Goal: Task Accomplishment & Management: Manage account settings

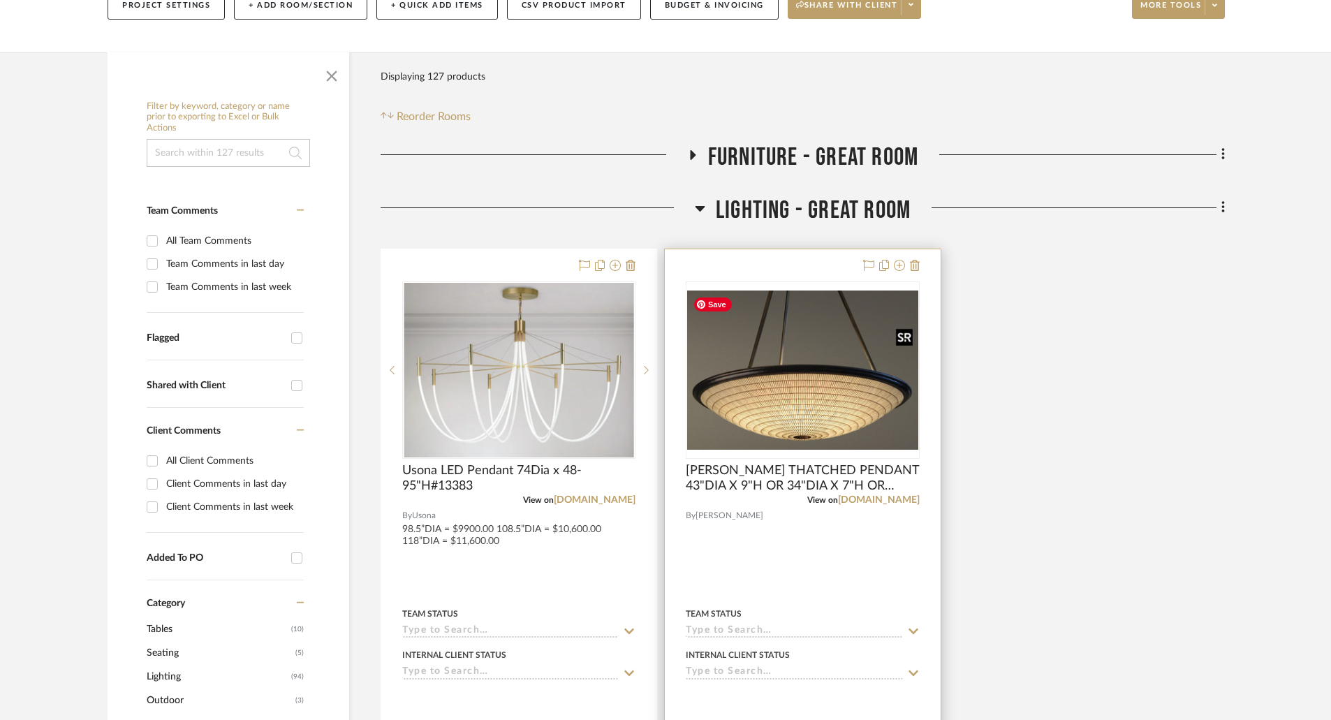
scroll to position [349, 0]
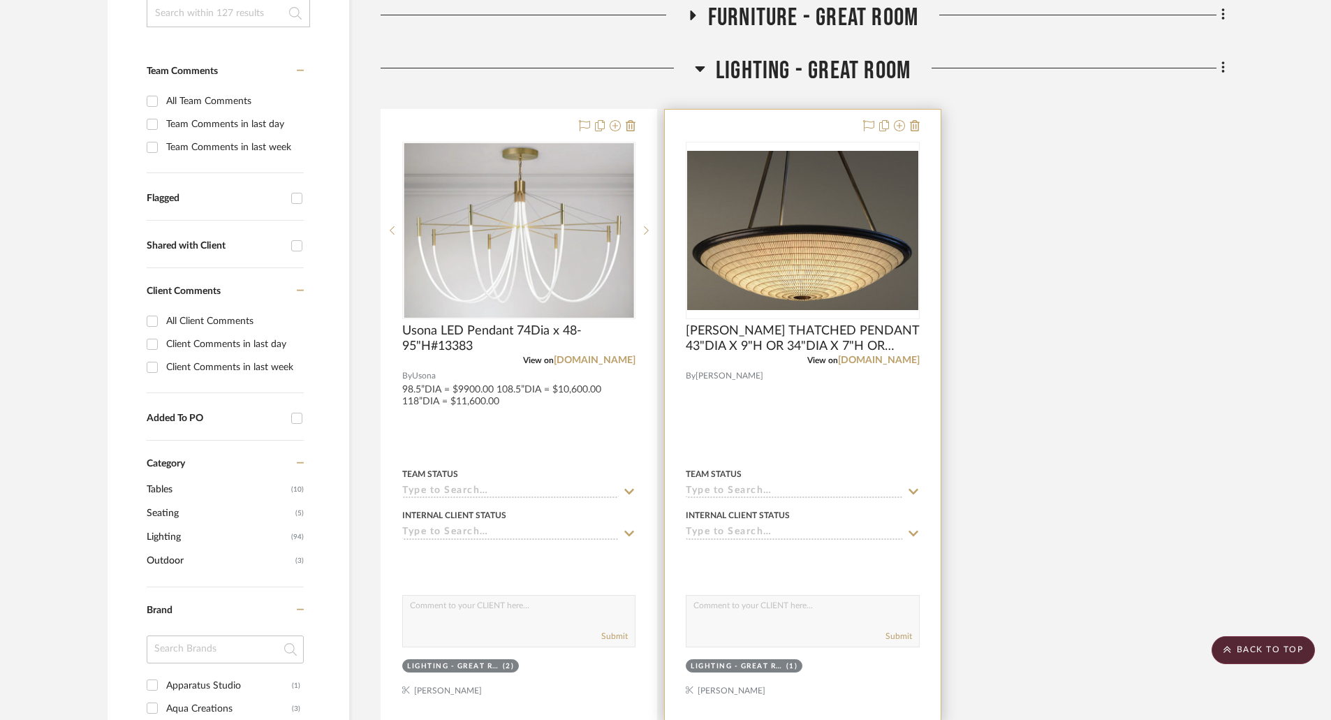
click at [749, 611] on textarea at bounding box center [803, 609] width 232 height 27
paste textarea "43" Dia. is $ 16,800.00 Net with packing fee of $850.00 net (this is as big as …"
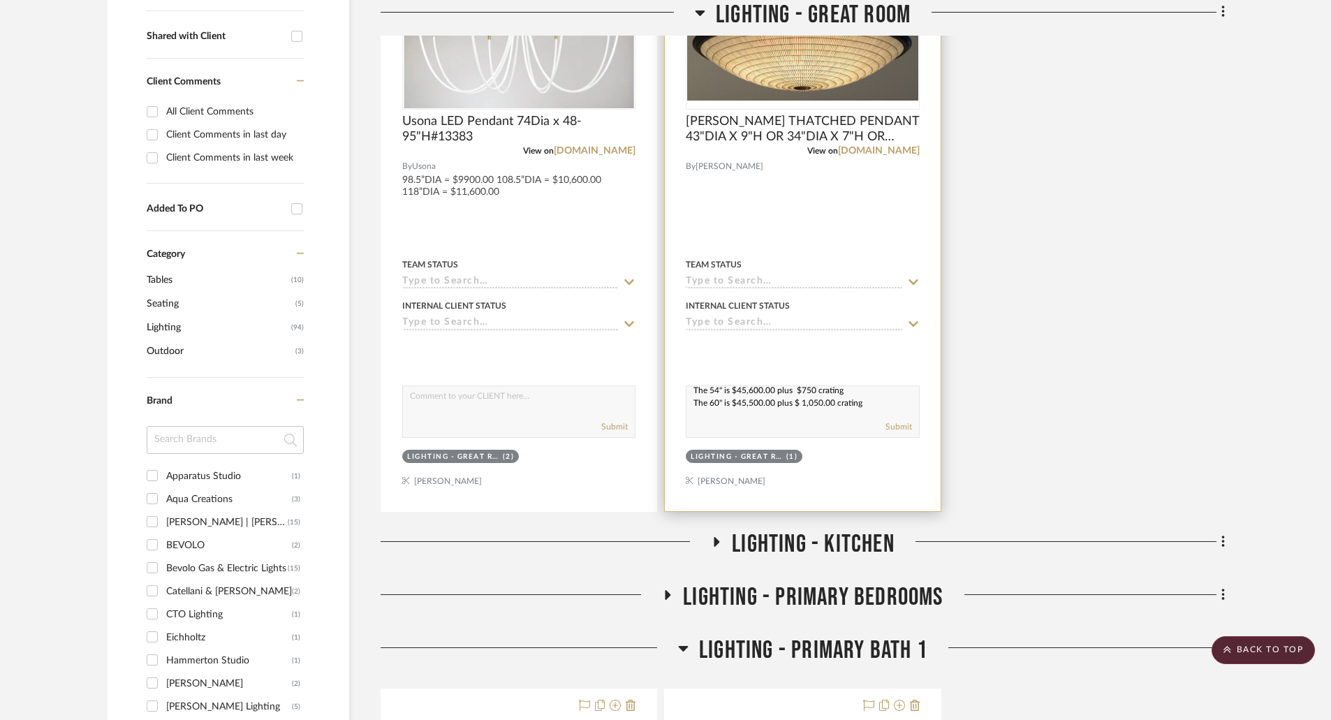
scroll to position [0, 0]
drag, startPoint x: 808, startPoint y: 404, endPoint x: 768, endPoint y: 375, distance: 49.6
click at [768, 375] on project-item-tile "[PERSON_NAME] THATCHED PENDANT 43"DIA X 9"H OR 34"DIA X 7"H OR 29"DIA X 6"H OR …" at bounding box center [802, 205] width 277 height 613
click at [747, 397] on textarea "43" Dia. is $ 16,800.00 Net with packing fee of $850.00 net (this is as big as …" at bounding box center [803, 399] width 232 height 27
drag, startPoint x: 707, startPoint y: 393, endPoint x: 731, endPoint y: 393, distance: 24.4
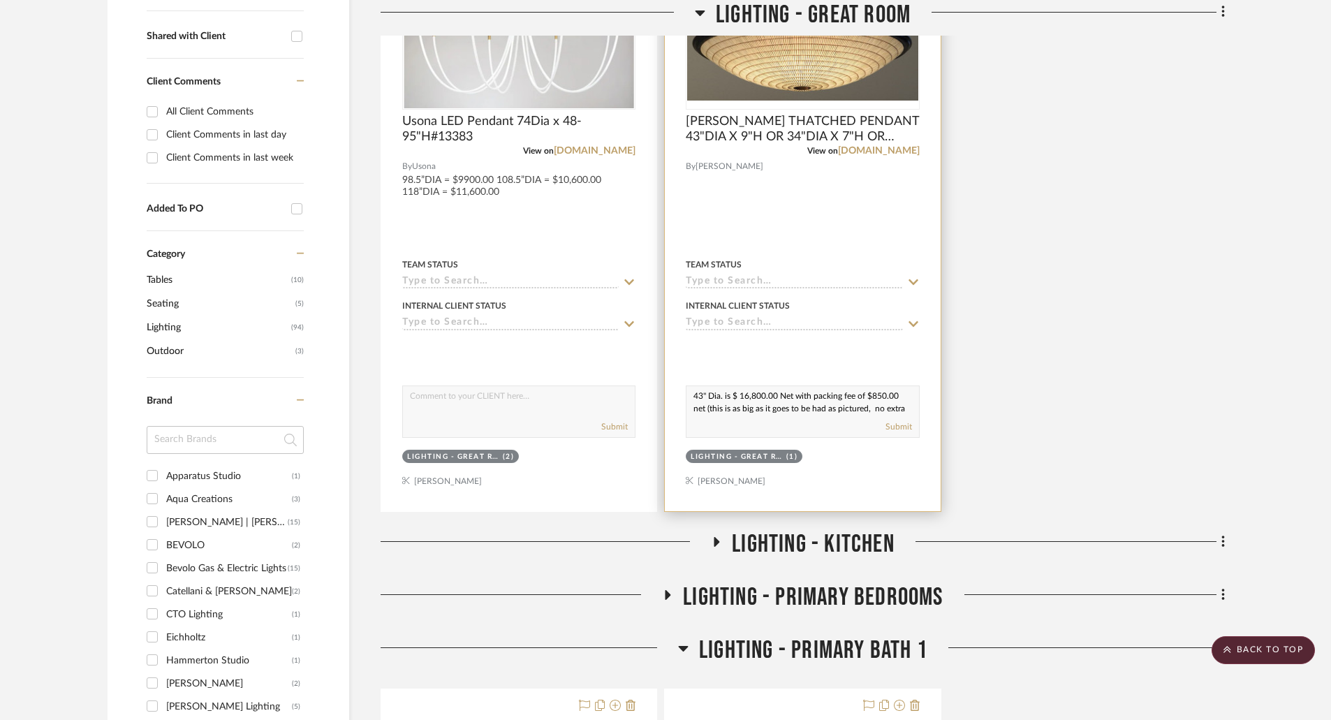
click at [731, 393] on textarea "43" Dia. is $ 16,800.00 Net with packing fee of $850.00 net (this is as big as …" at bounding box center [803, 399] width 232 height 27
drag, startPoint x: 779, startPoint y: 396, endPoint x: 865, endPoint y: 394, distance: 85.2
click at [865, 394] on textarea "43"DIA = $ 16,800.00 Net with packing fee of $850.00 net (this is as big as it …" at bounding box center [803, 399] width 232 height 27
type textarea "43"DIA = $ 16,800.00 Net with packing fee of $850.00 net (this is as big as it …"
click at [894, 427] on button "Submit" at bounding box center [899, 426] width 27 height 13
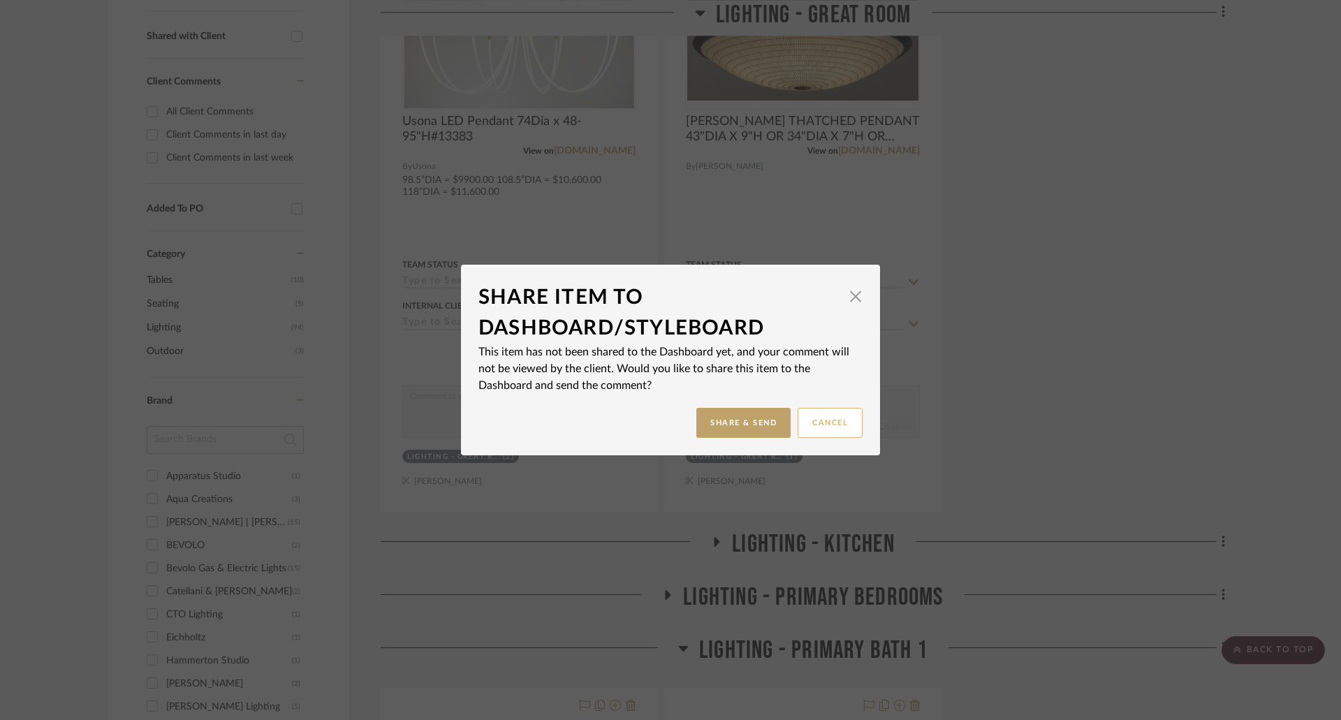
click at [809, 424] on button "Cancel" at bounding box center [830, 423] width 65 height 30
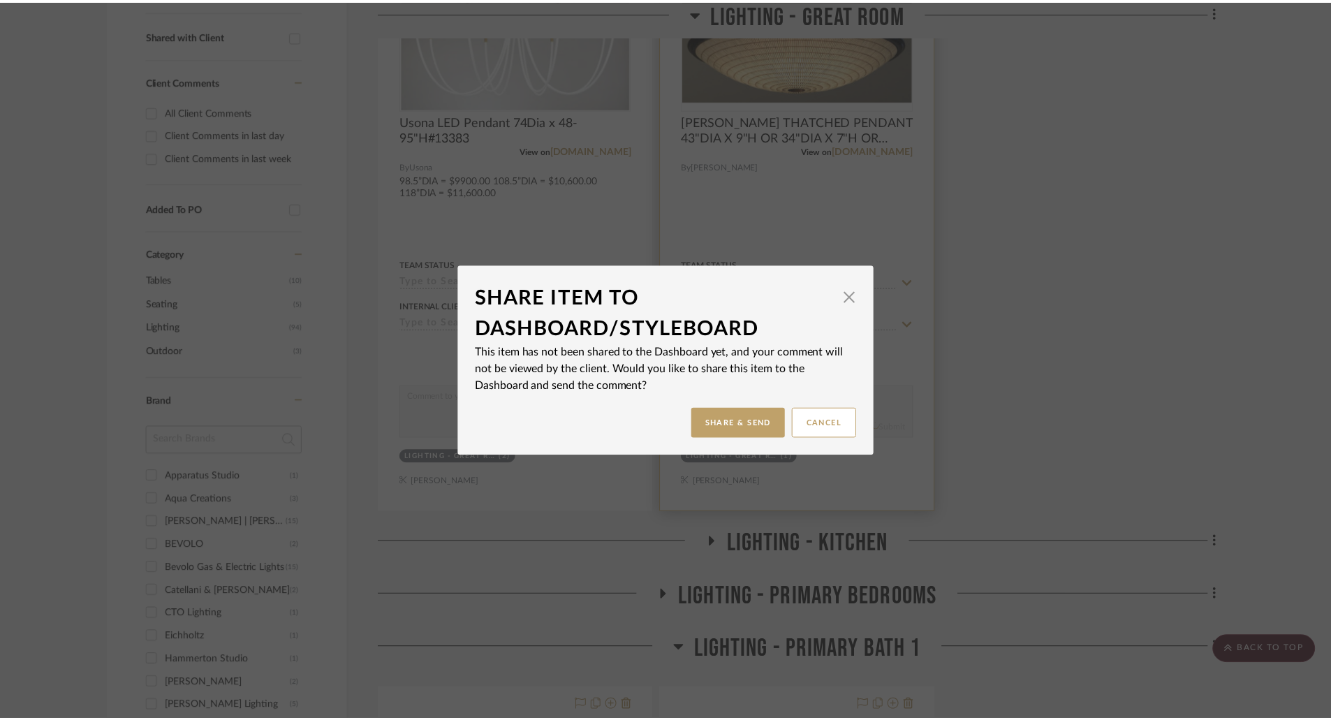
scroll to position [559, 0]
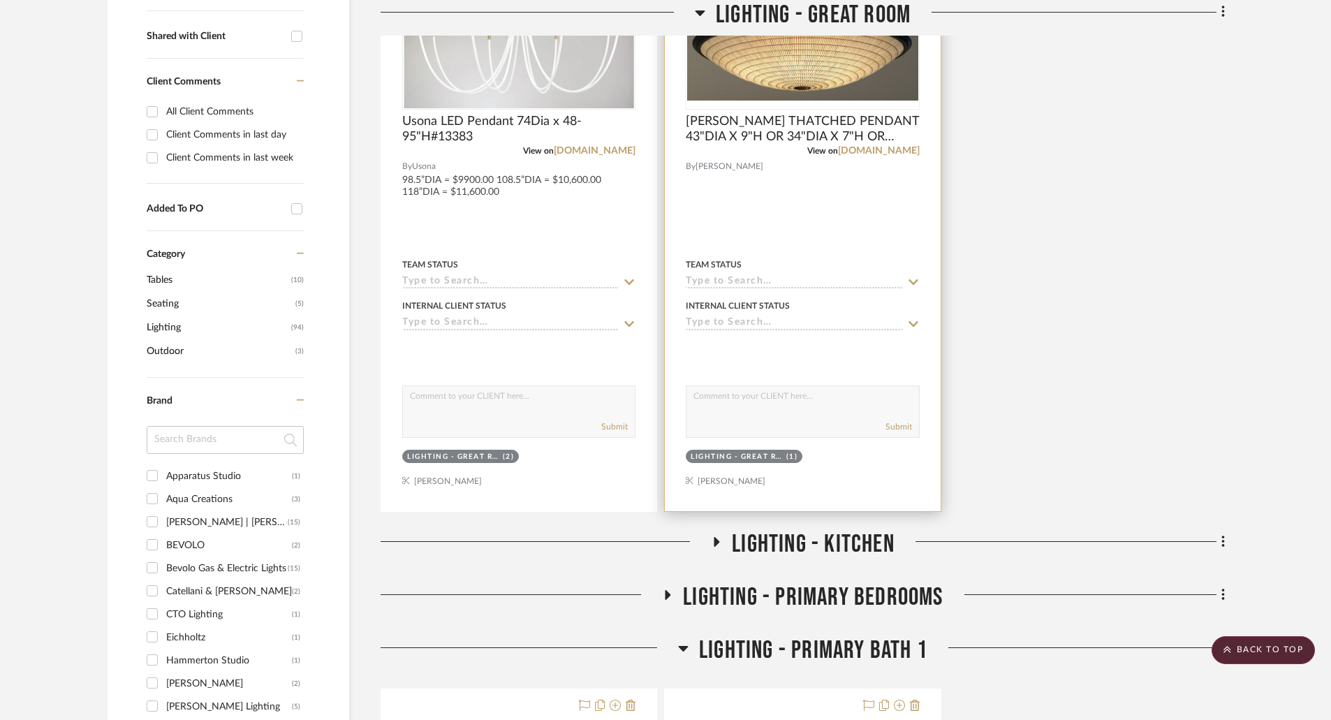
click at [814, 238] on div at bounding box center [802, 205] width 275 height 611
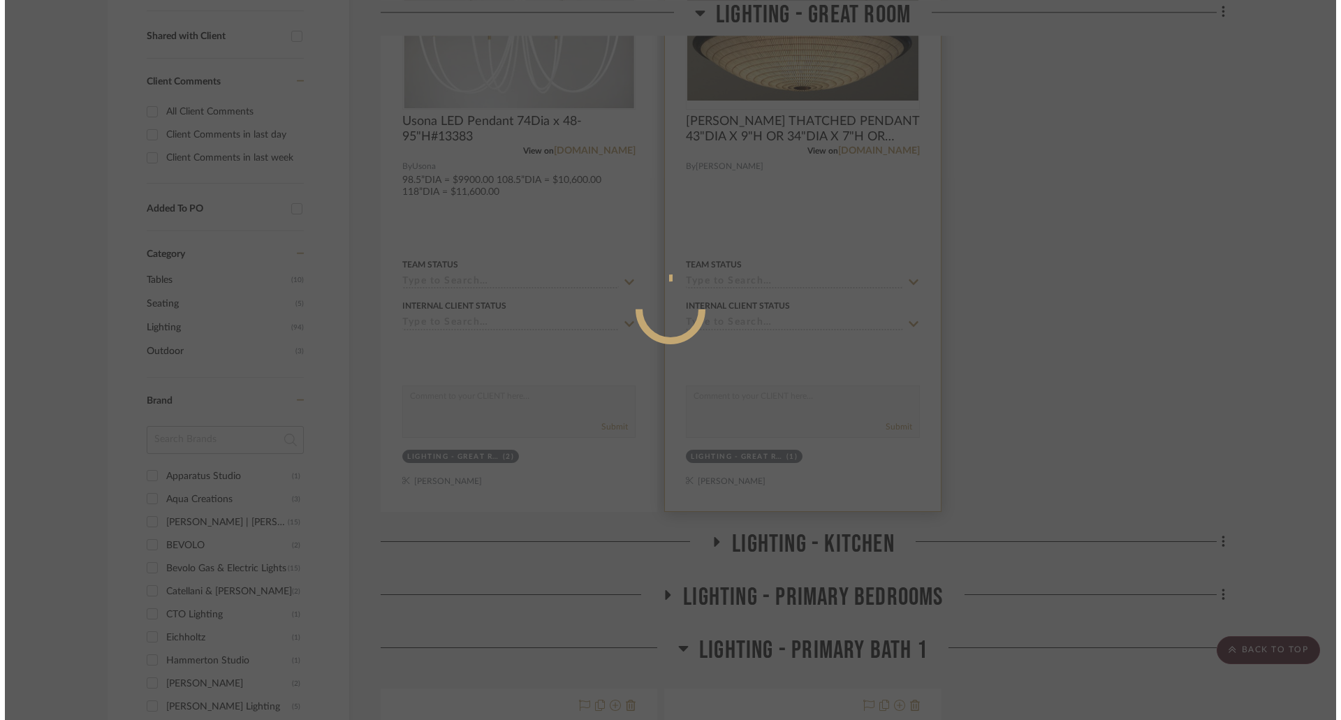
scroll to position [0, 0]
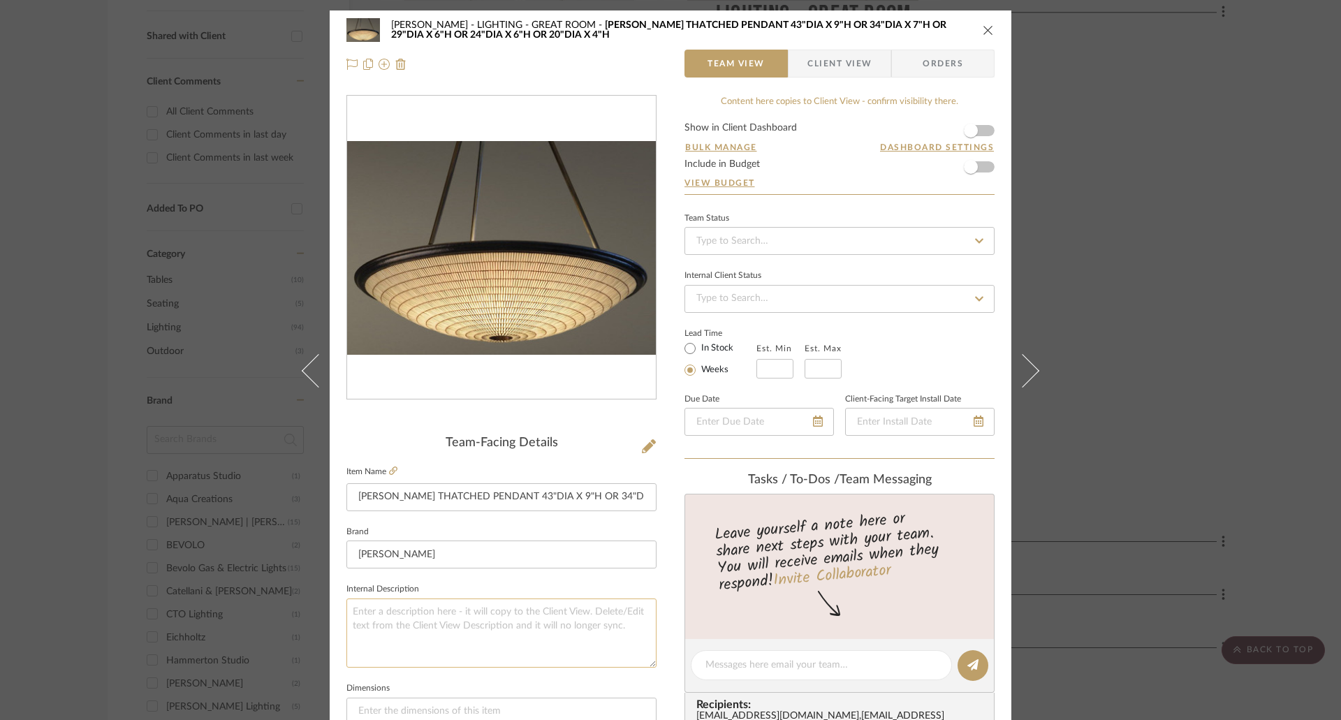
click at [489, 617] on textarea at bounding box center [501, 633] width 310 height 69
paste textarea "43" Dia. is $ 16,800.00 Net with packing fee of $850.00 net (this is as big as …"
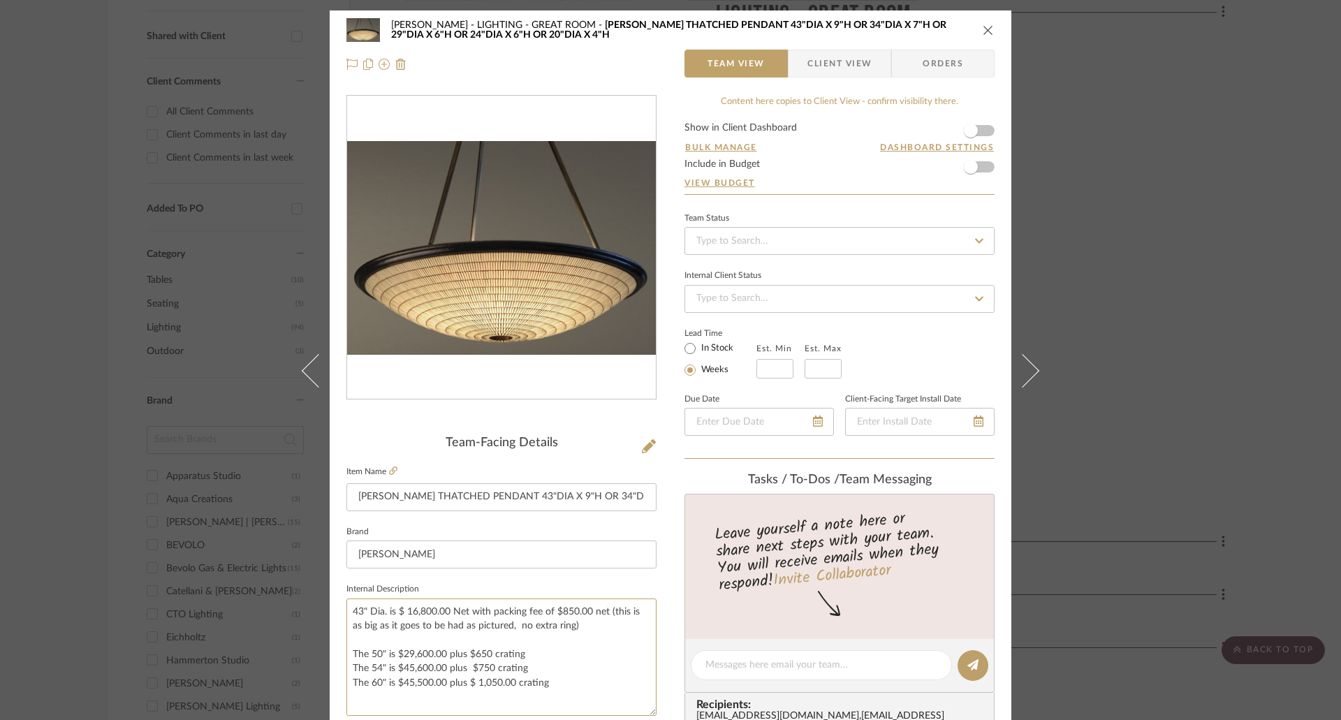
drag, startPoint x: 647, startPoint y: 660, endPoint x: 655, endPoint y: 715, distance: 55.7
click at [655, 715] on div "Chen LIGHTING - GREAT ROOM [PERSON_NAME] THATCHED PENDANT 43"DIA X 9"H OR 34"DI…" at bounding box center [671, 679] width 682 height 1338
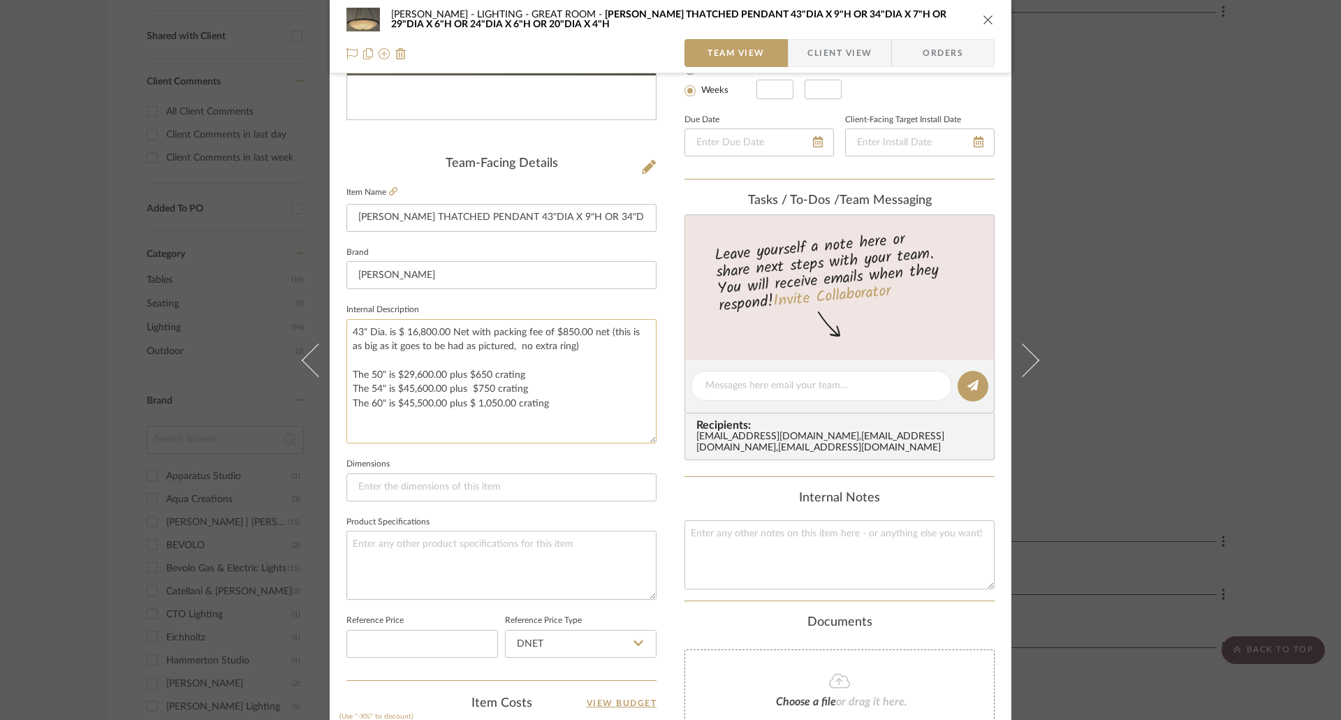
drag, startPoint x: 367, startPoint y: 331, endPoint x: 399, endPoint y: 331, distance: 32.1
click at [399, 331] on textarea "43" Dia. is $ 16,800.00 Net with packing fee of $850.00 net (this is as big as …" at bounding box center [501, 381] width 310 height 124
click at [439, 330] on textarea "43"DIA = 16,800.00 Net with packing fee of $850.00 net (this is as big as it go…" at bounding box center [501, 381] width 310 height 124
drag, startPoint x: 439, startPoint y: 330, endPoint x: 552, endPoint y: 356, distance: 116.7
click at [552, 356] on textarea "43"DIA = 16,800.00 Net with packing fee of $850.00 net (this is as big as it go…" at bounding box center [501, 381] width 310 height 124
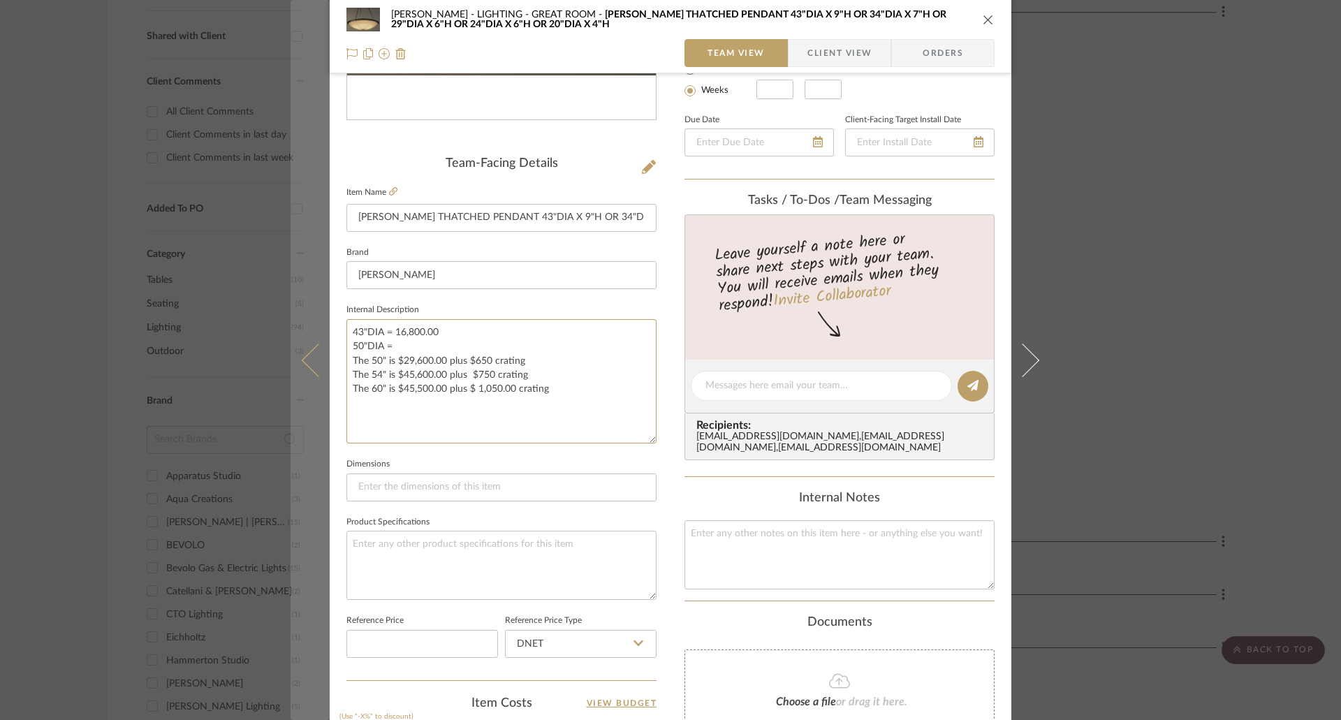
drag, startPoint x: 394, startPoint y: 360, endPoint x: 314, endPoint y: 359, distance: 79.6
click at [314, 359] on mat-dialog-content "Chen LIGHTING - GREAT ROOM [PERSON_NAME] THATCHED PENDANT 43"DIA X 9"H OR 34"DI…" at bounding box center [671, 403] width 760 height 1345
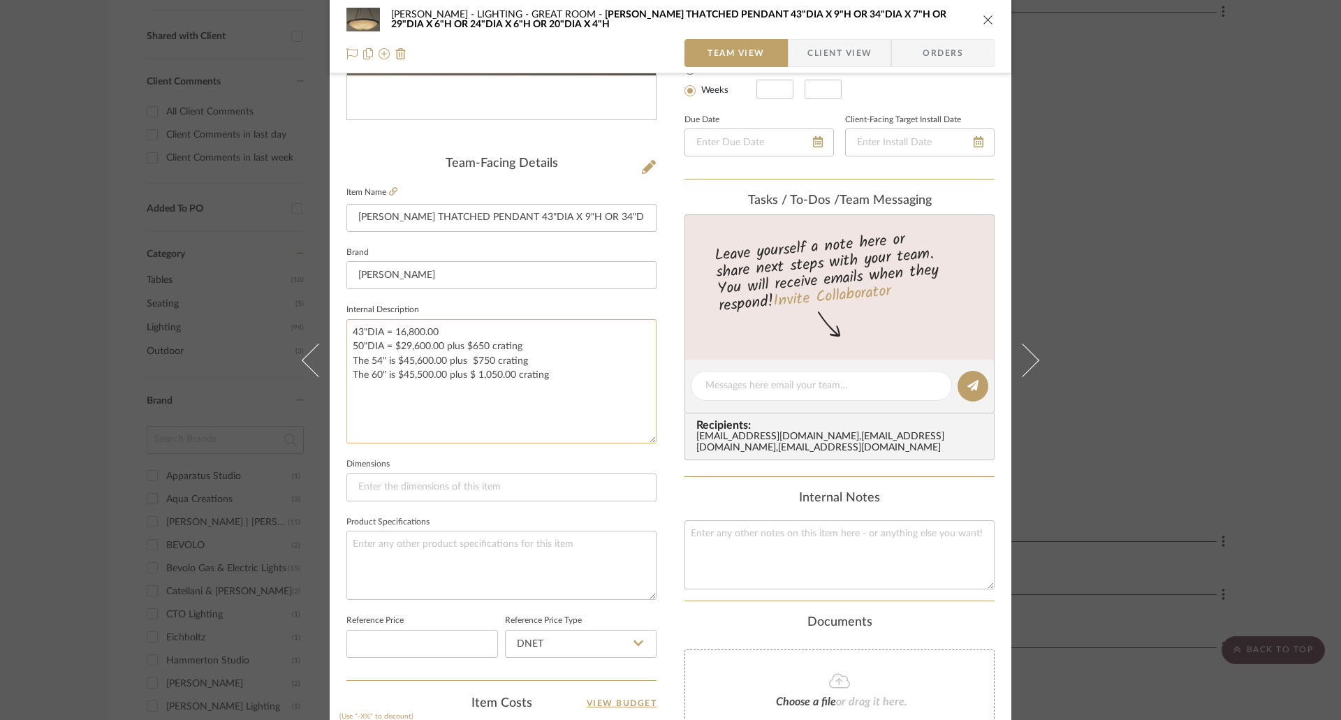
drag, startPoint x: 445, startPoint y: 344, endPoint x: 543, endPoint y: 350, distance: 98.6
click at [543, 350] on textarea "43"DIA = 16,800.00 50"DIA = $29,600.00 plus $650 crating The 54" is $45,600.00 …" at bounding box center [501, 381] width 310 height 124
click at [383, 342] on textarea "43"DIA = 16,800.00 50"DIA = $29,600.00 The 54" is $45,600.00 plus $750 crating …" at bounding box center [501, 381] width 310 height 124
click at [459, 345] on textarea "43"DIA = 16,800.00 50"DIA = $29,600.00 The 54" is $45,600.00 plus $750 crating …" at bounding box center [501, 381] width 310 height 124
click at [486, 332] on textarea "43"DIA = 16,800.00 50"DIA = $29,600.00 The 54" is $45,600.00 plus $750 crating …" at bounding box center [501, 381] width 310 height 124
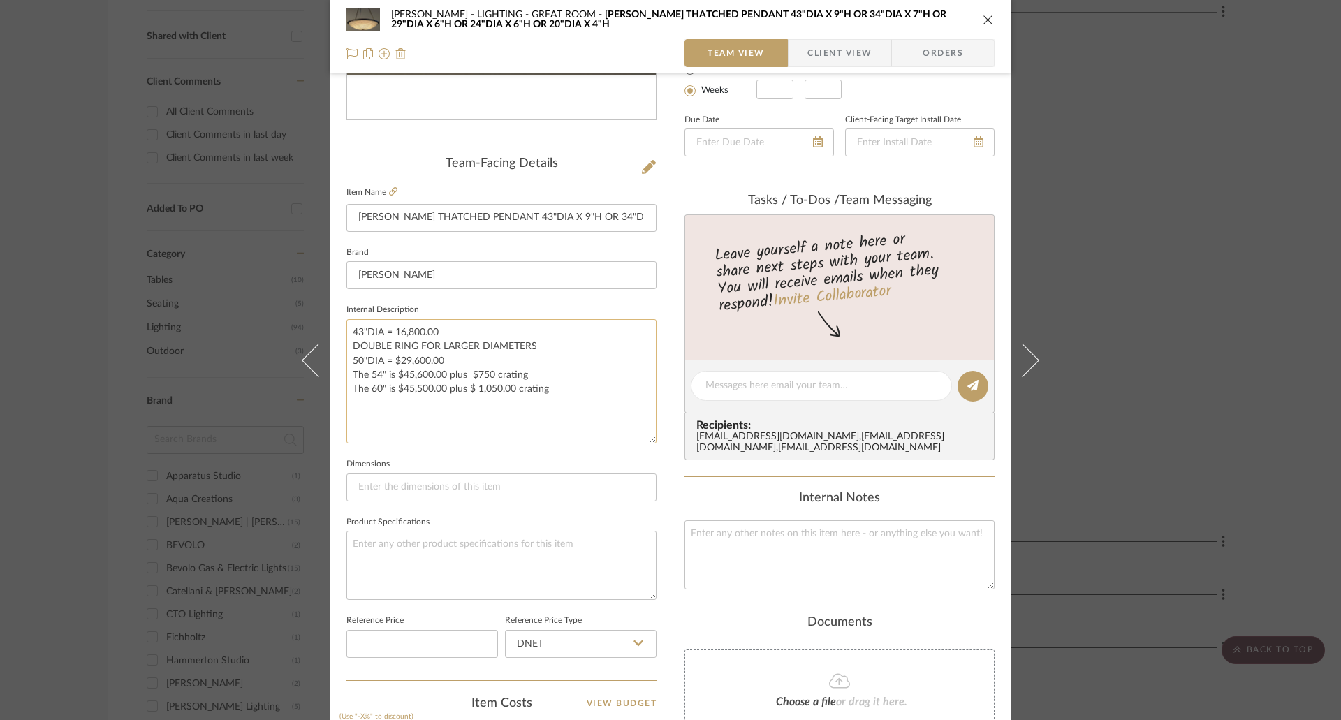
click at [418, 349] on textarea "43"DIA = 16,800.00 DOUBLE RING FOR LARGER DIAMETERS 50"DIA = $29,600.00 The 54"…" at bounding box center [501, 381] width 310 height 124
click at [445, 363] on textarea "43"DIA = 16,800.00 DOUBLE RING FOR LARGER DIAMETERS 50"DIA = $29,600.00 The 54"…" at bounding box center [501, 381] width 310 height 124
click at [445, 364] on textarea "43"DIA = 16,800.00 DOUBLE RING FOR LARGER DIAMETERS 50"DIA = $29,600.00 The 54"…" at bounding box center [501, 381] width 310 height 124
drag, startPoint x: 394, startPoint y: 375, endPoint x: 336, endPoint y: 375, distance: 58.0
click at [336, 375] on div "Chen LIGHTING - GREAT ROOM [PERSON_NAME] THATCHED PENDANT 43"DIA X 9"H OR 34"DI…" at bounding box center [671, 403] width 682 height 1345
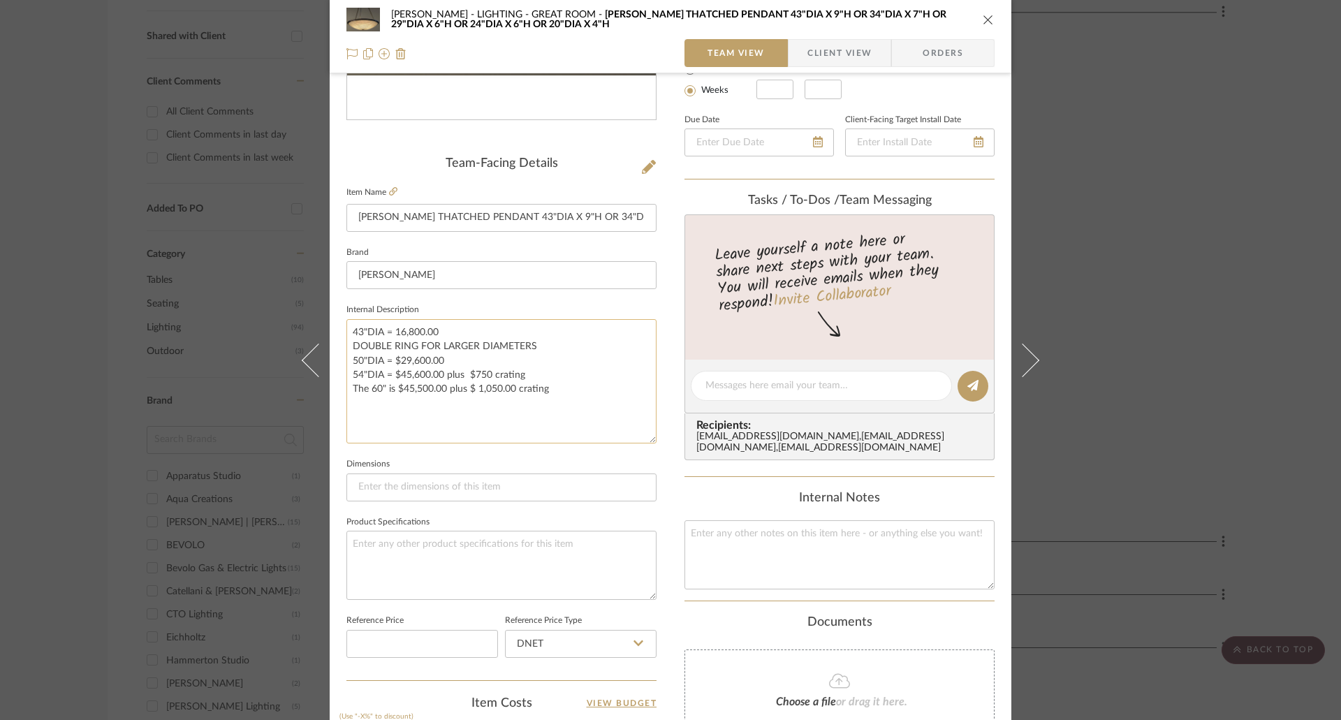
drag, startPoint x: 439, startPoint y: 375, endPoint x: 541, endPoint y: 374, distance: 102.7
click at [541, 374] on textarea "43"DIA = 16,800.00 DOUBLE RING FOR LARGER DIAMETERS 50"DIA = $29,600.00 54"DIA …" at bounding box center [501, 381] width 310 height 124
drag, startPoint x: 394, startPoint y: 404, endPoint x: 332, endPoint y: 407, distance: 62.2
click at [332, 407] on div "Chen LIGHTING - GREAT ROOM [PERSON_NAME] THATCHED PENDANT 43"DIA X 9"H OR 34"DI…" at bounding box center [671, 403] width 682 height 1345
drag, startPoint x: 444, startPoint y: 393, endPoint x: 597, endPoint y: 400, distance: 153.8
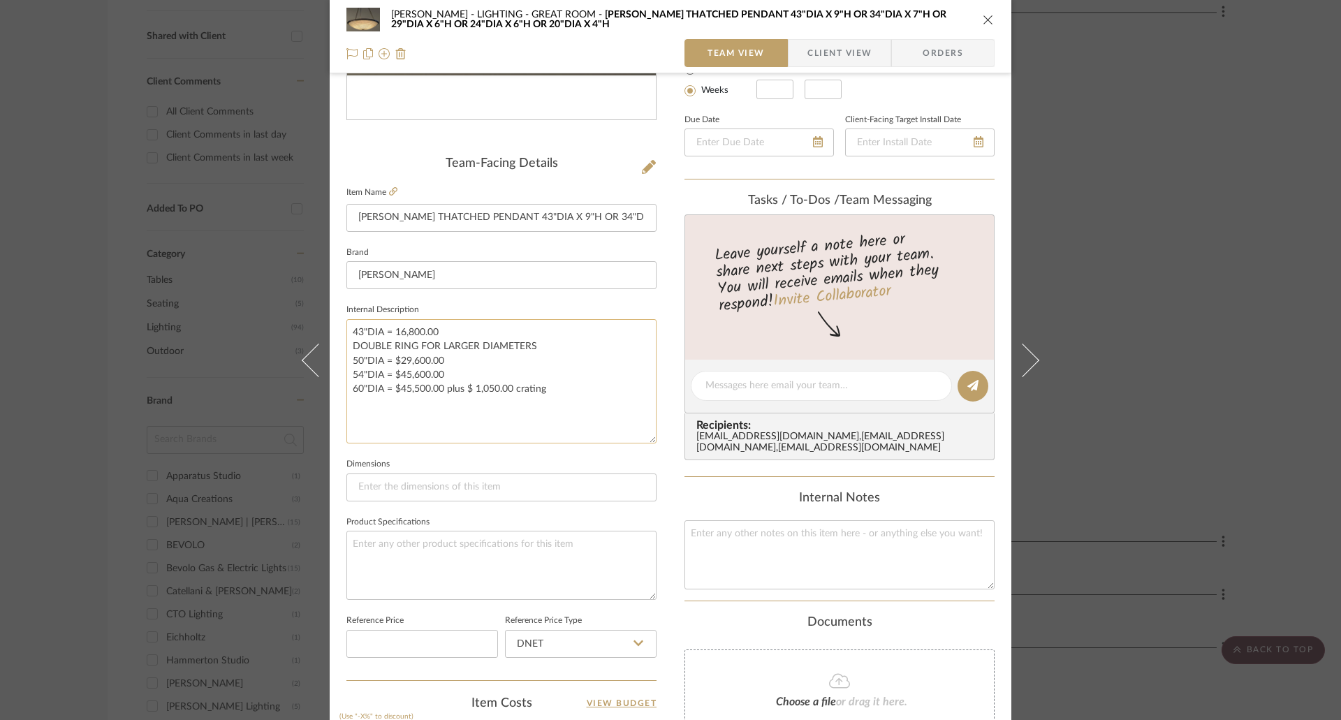
click at [597, 400] on textarea "43"DIA = 16,800.00 DOUBLE RING FOR LARGER DIAMETERS 50"DIA = $29,600.00 54"DIA …" at bounding box center [501, 381] width 310 height 124
type textarea "43"DIA = 16,800.00 DOUBLE RING FOR LARGER DIAMETERS 50"DIA = $29,600.00 54"DIA …"
click at [984, 20] on icon "close" at bounding box center [988, 19] width 11 height 11
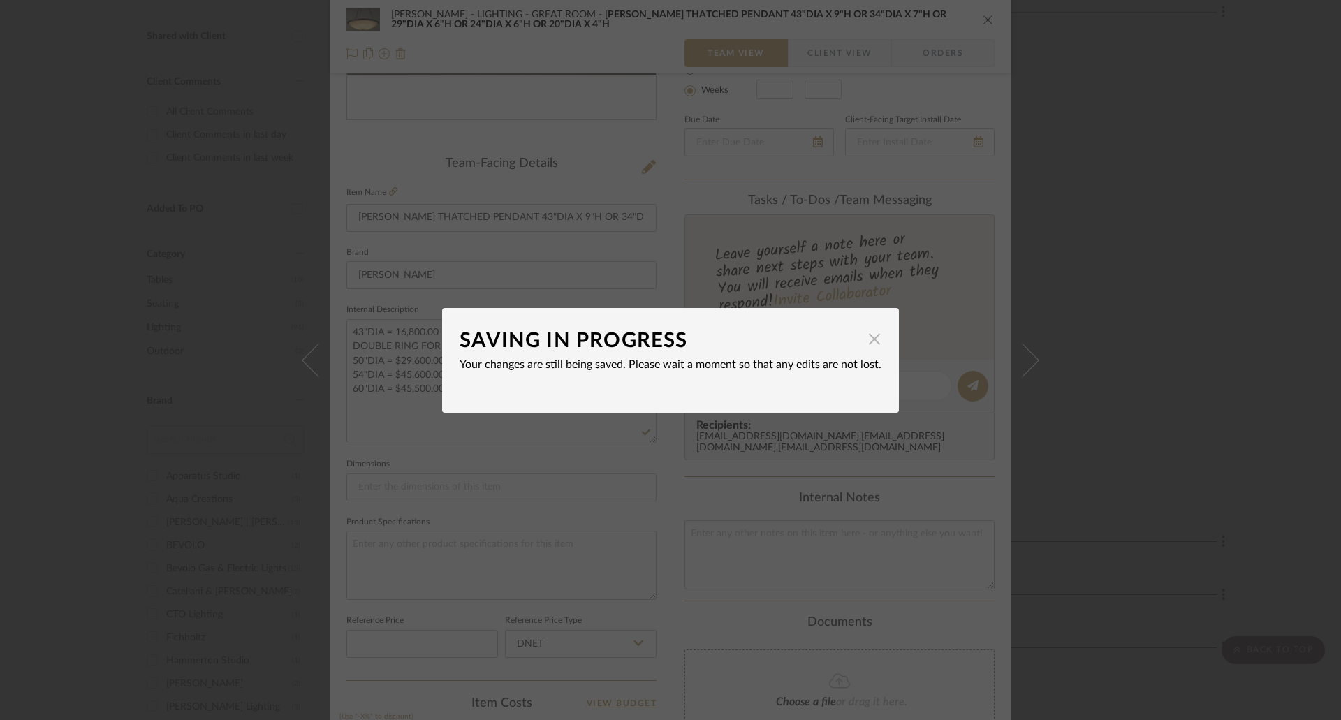
click at [866, 335] on span "button" at bounding box center [875, 339] width 28 height 28
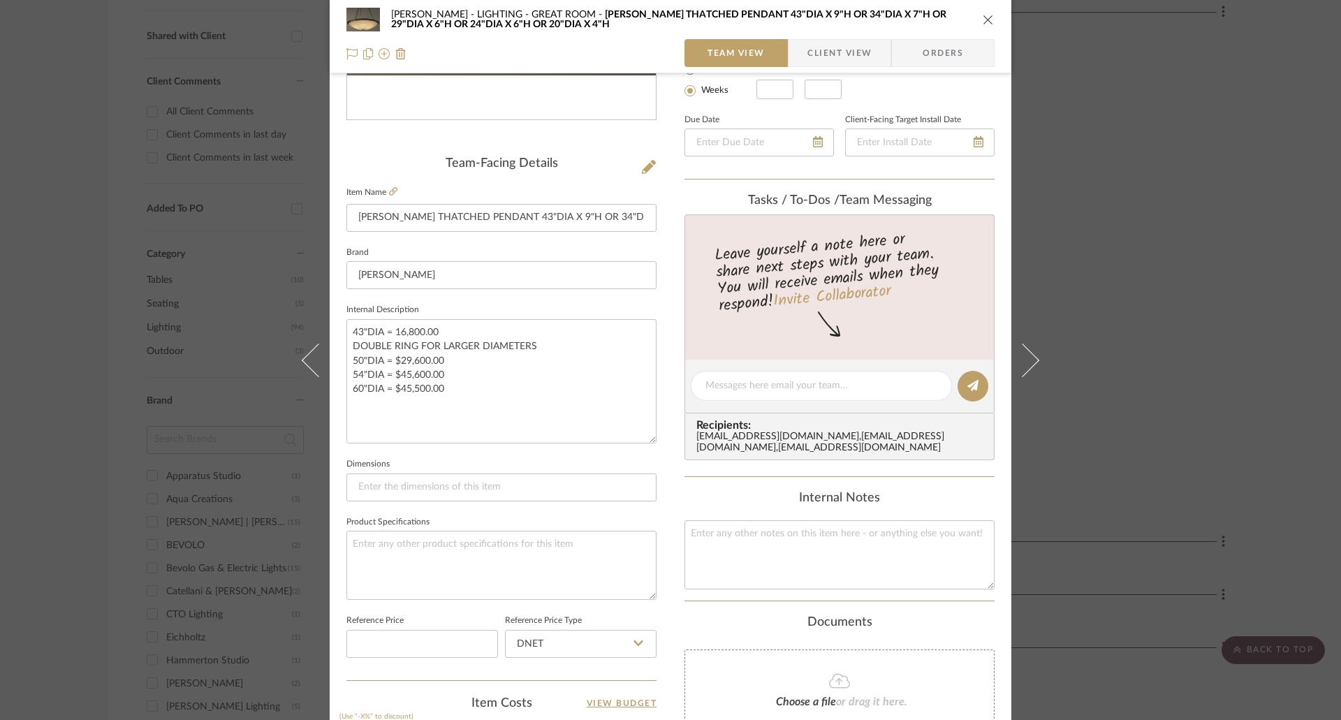
click at [986, 21] on icon "close" at bounding box center [988, 19] width 11 height 11
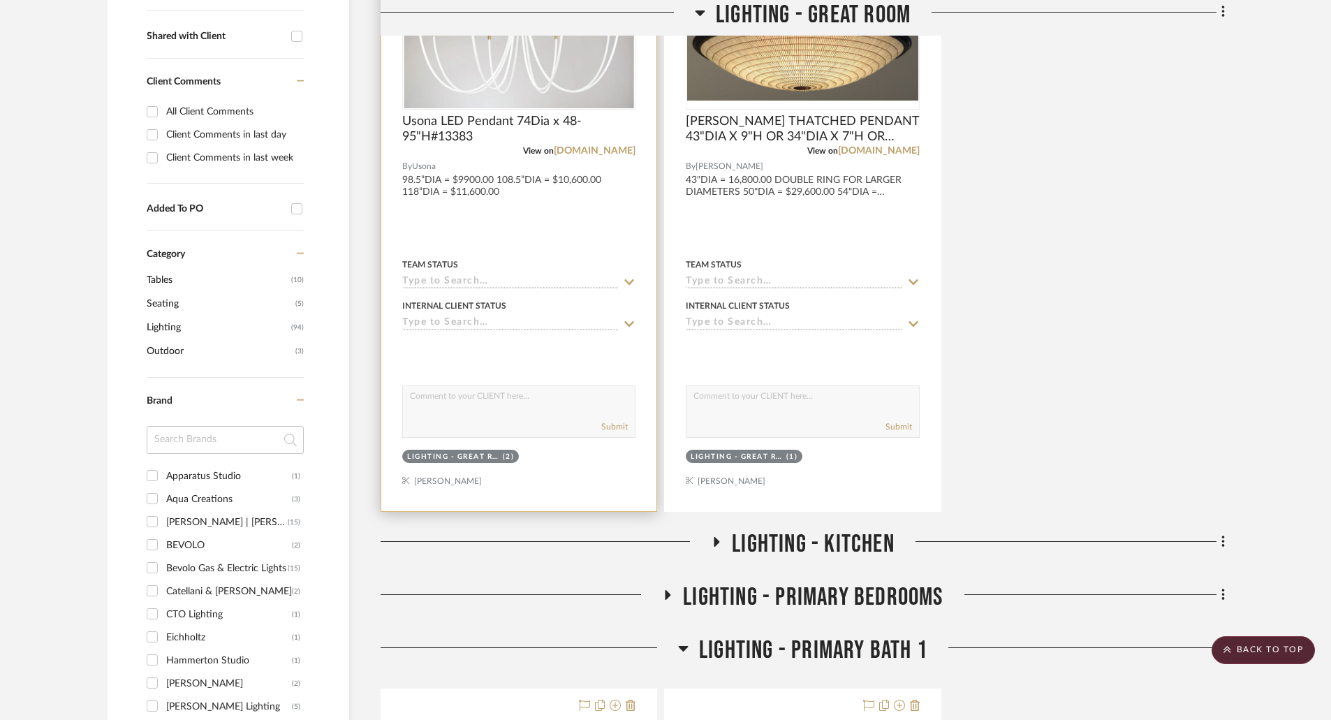
scroll to position [349, 0]
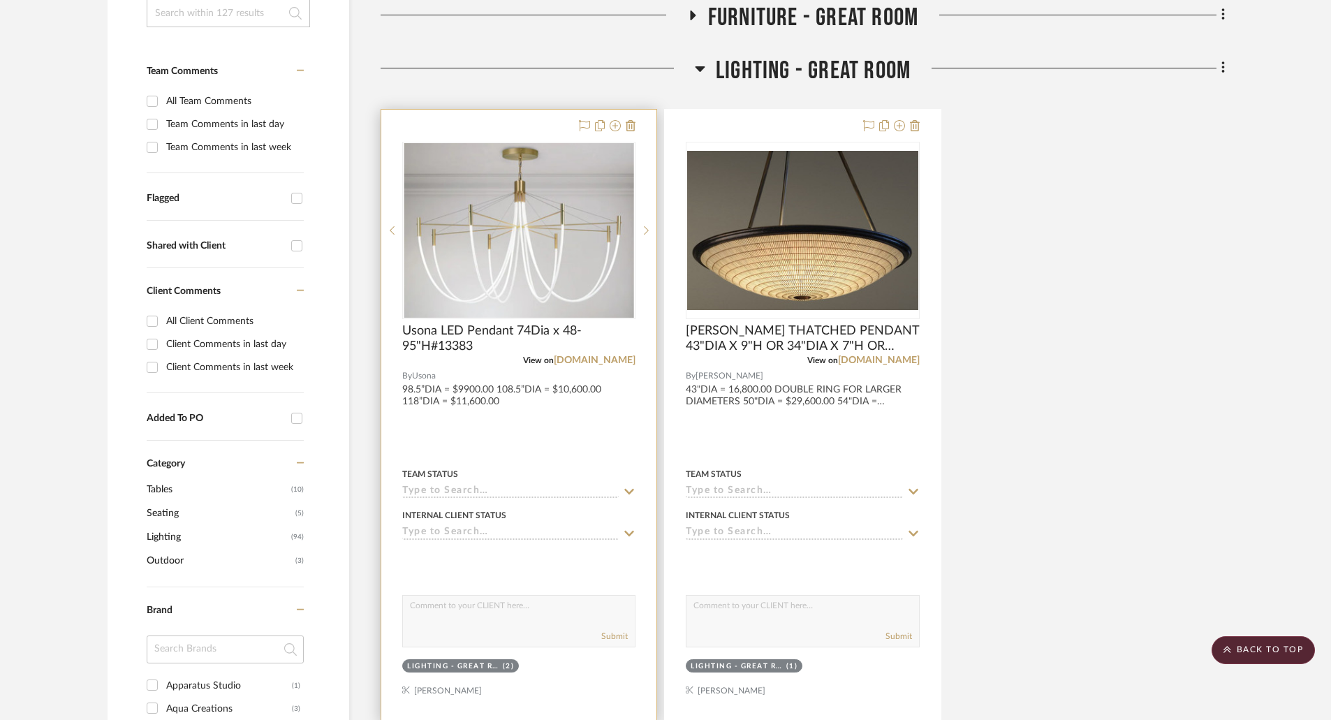
click at [532, 394] on div at bounding box center [518, 415] width 275 height 611
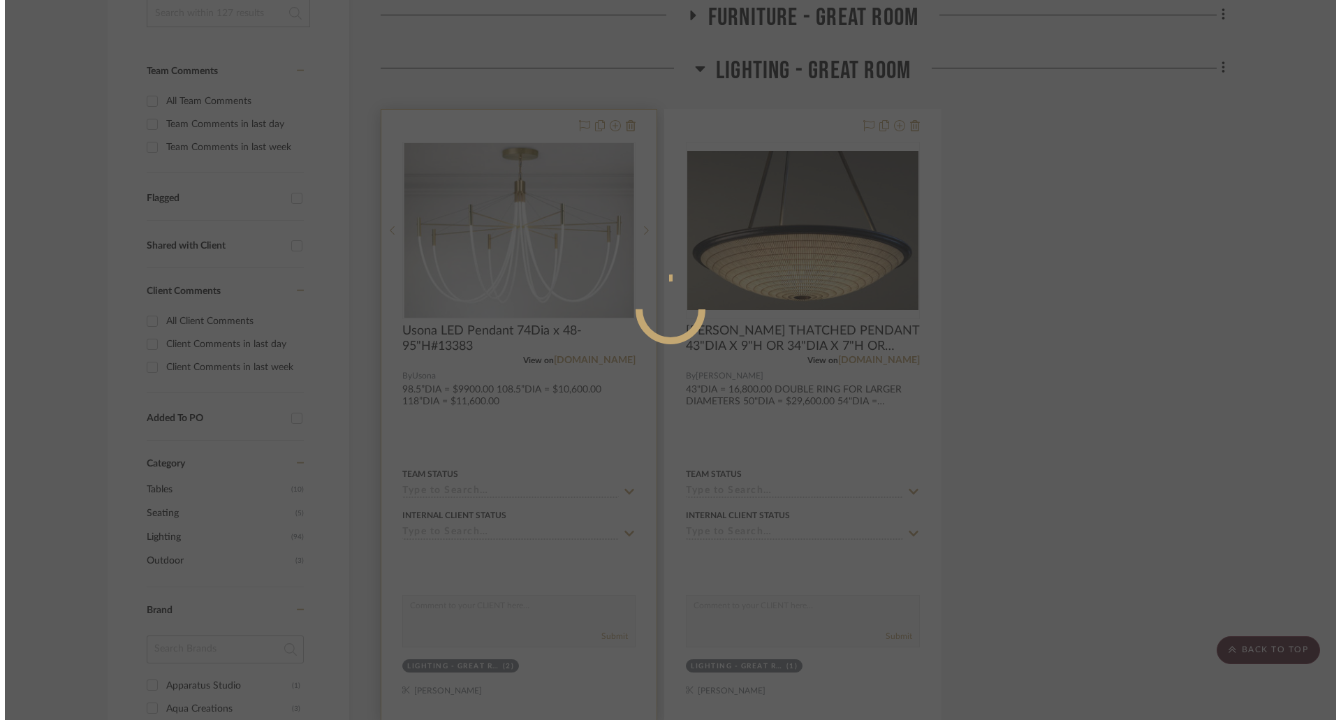
scroll to position [0, 0]
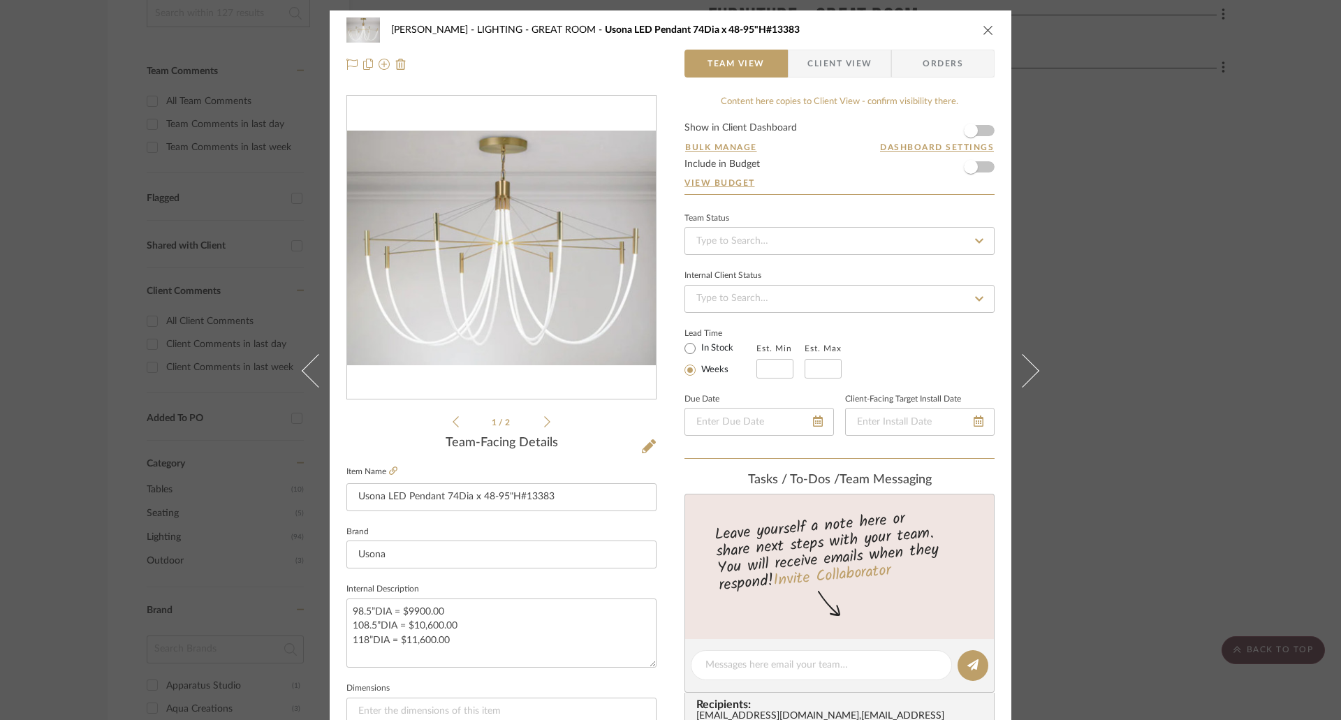
click at [983, 31] on icon "close" at bounding box center [988, 29] width 11 height 11
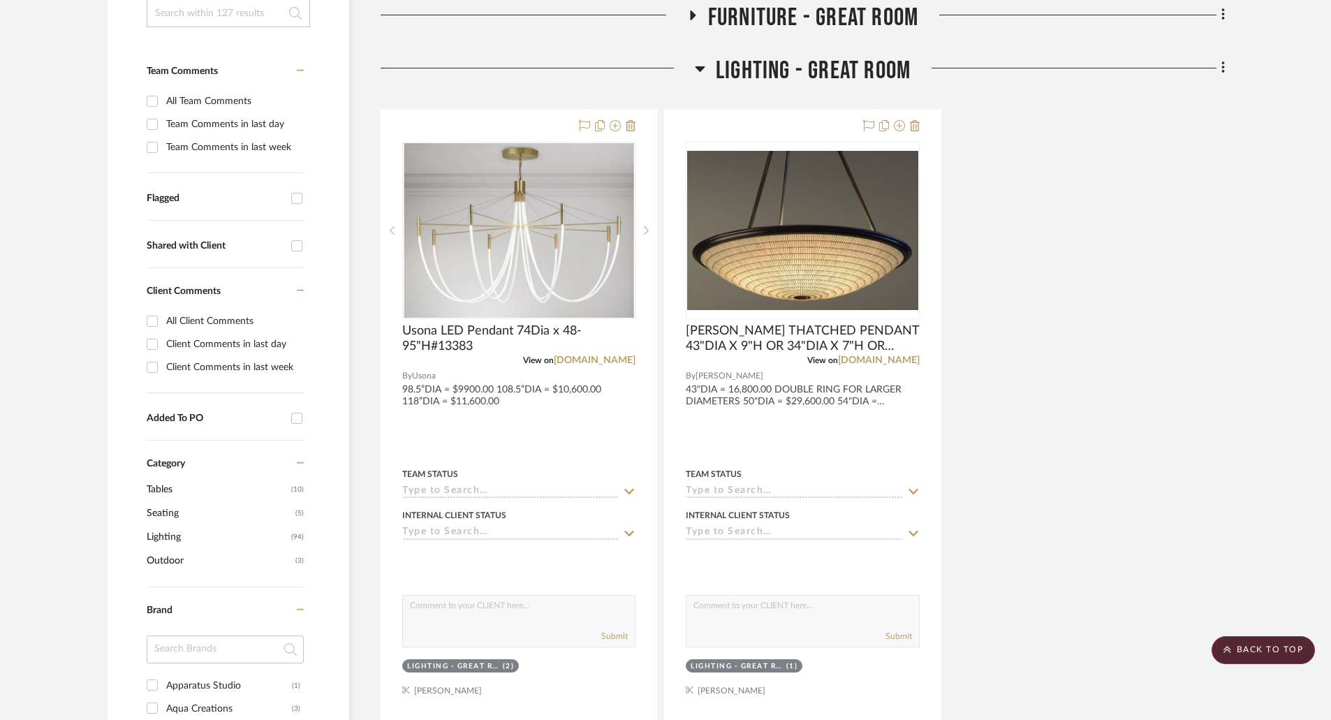
scroll to position [210, 0]
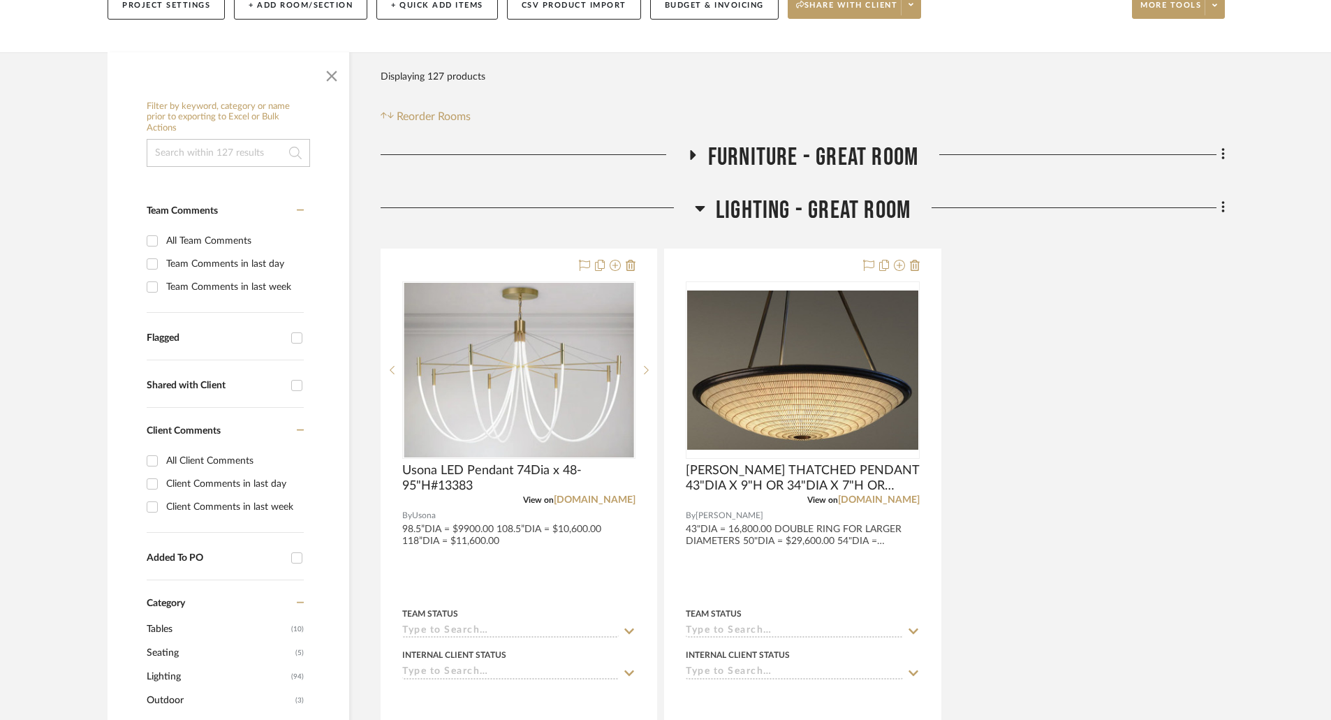
click at [701, 207] on icon at bounding box center [700, 209] width 10 height 6
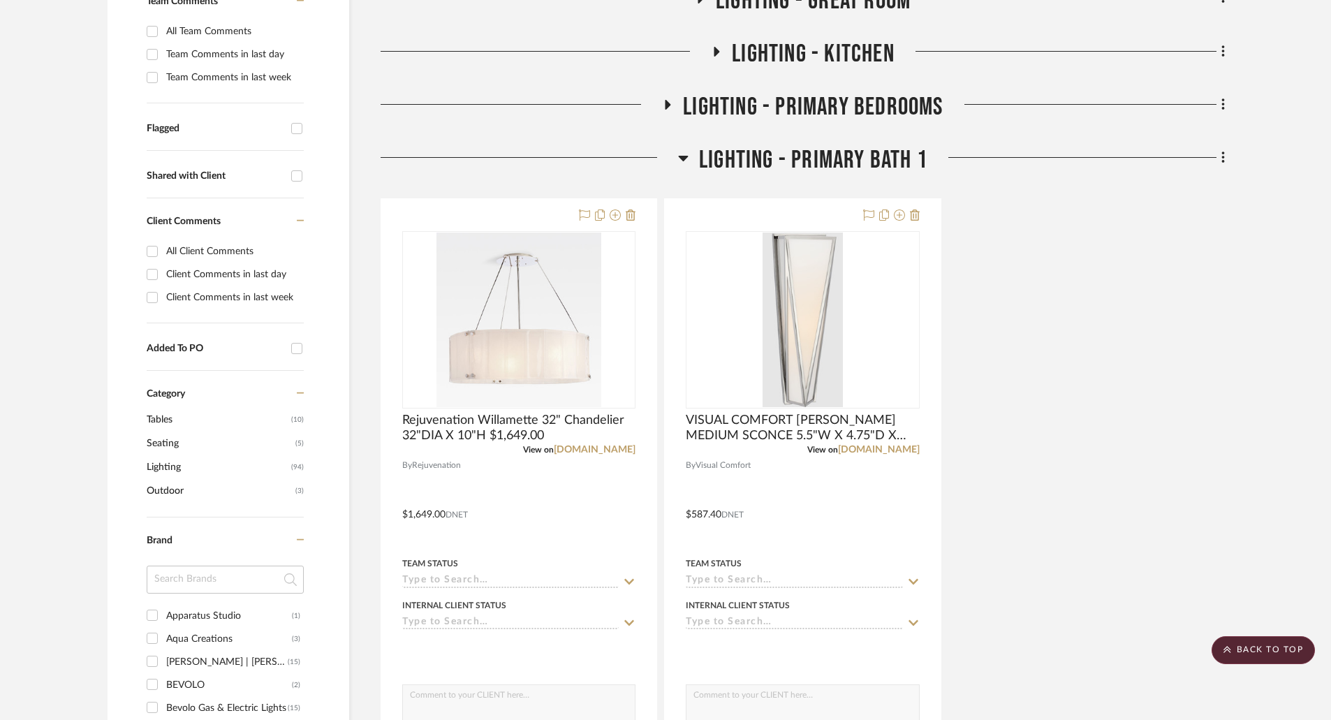
scroll to position [279, 0]
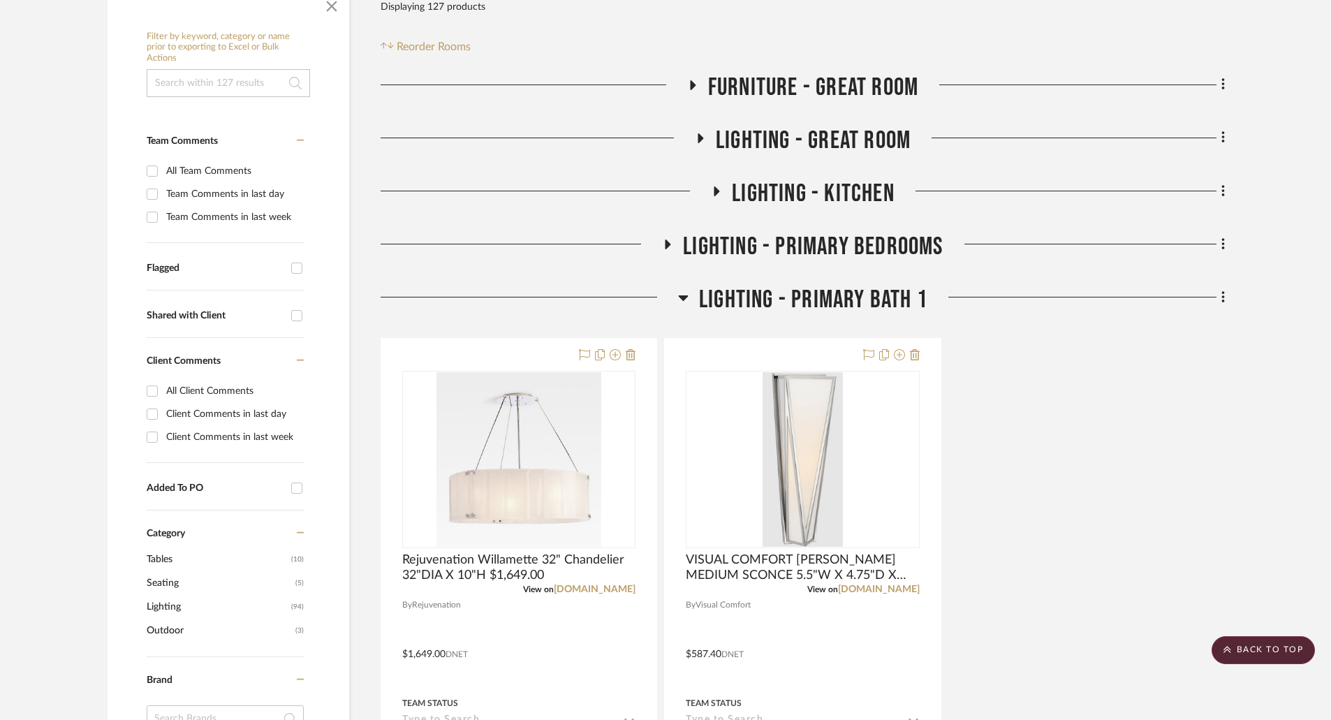
click at [717, 191] on icon at bounding box center [718, 191] width 6 height 10
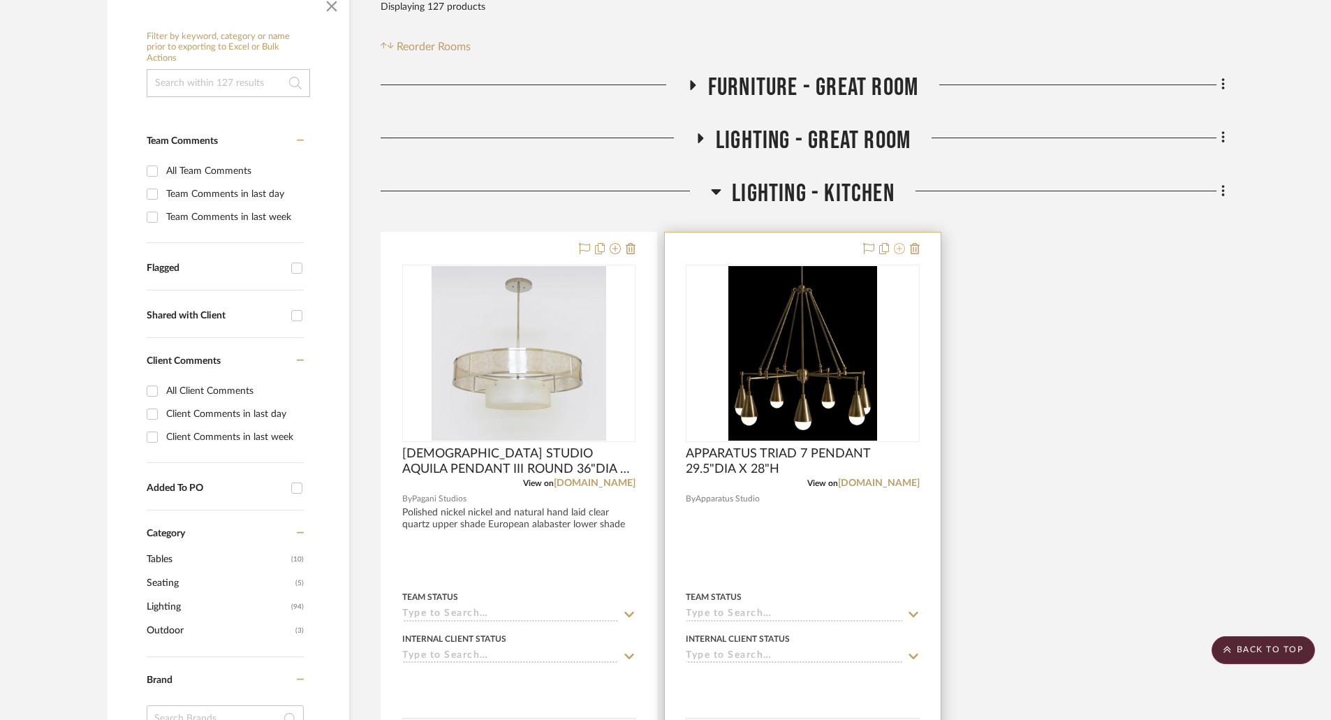
click at [902, 248] on icon at bounding box center [899, 248] width 11 height 11
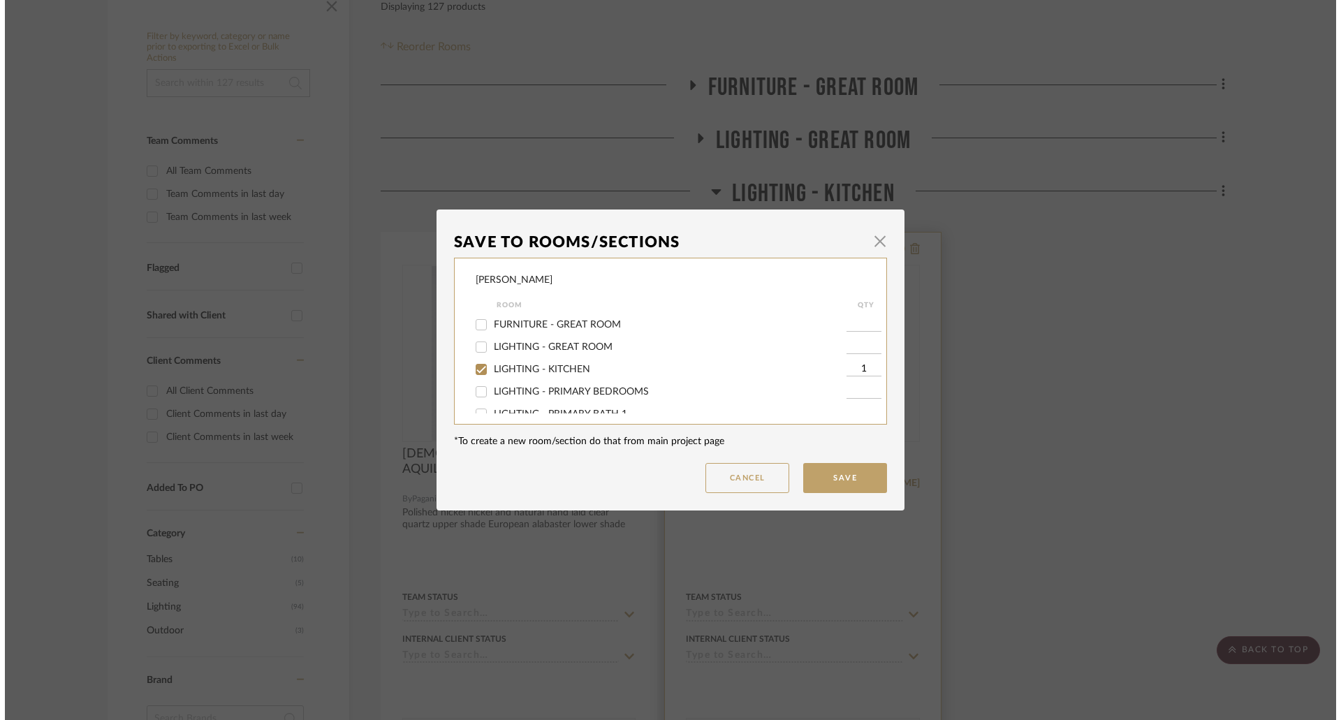
scroll to position [0, 0]
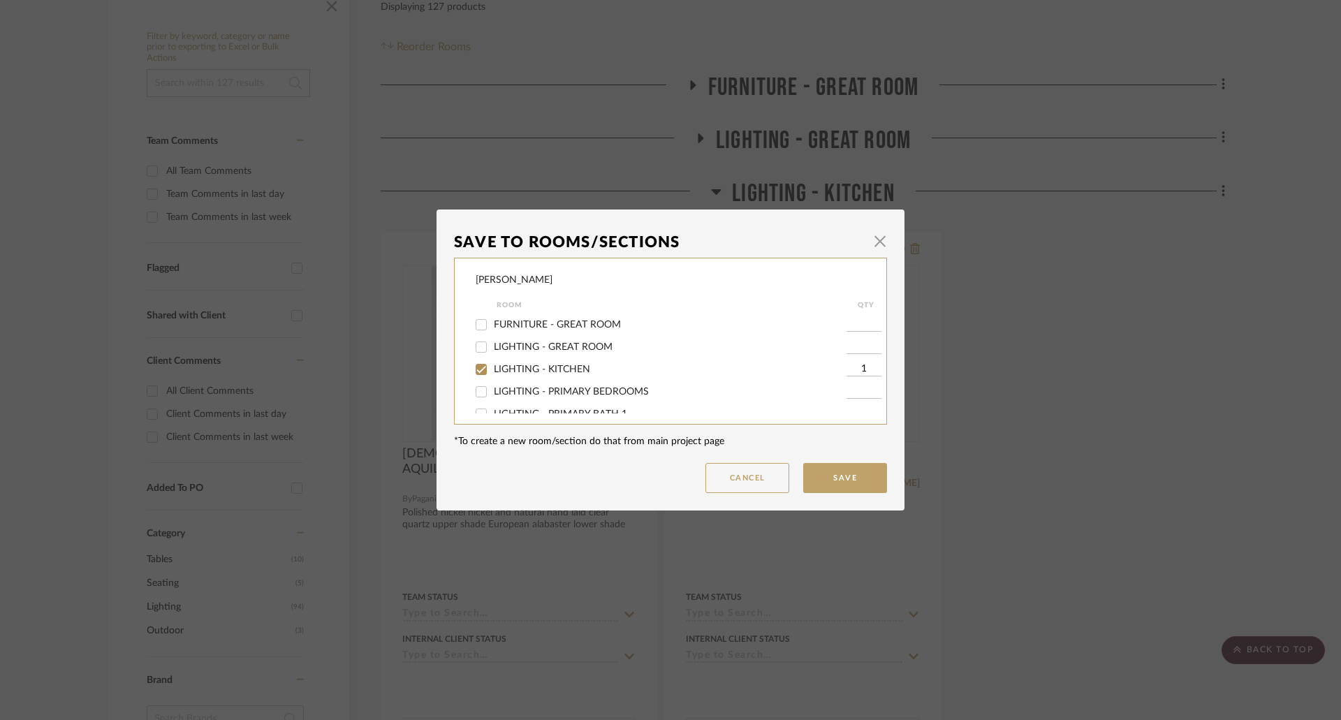
click at [548, 368] on span "LIGHTING - KITCHEN" at bounding box center [542, 370] width 96 height 10
click at [492, 368] on input "LIGHTING - KITCHEN" at bounding box center [481, 369] width 22 height 22
checkbox input "false"
click at [749, 485] on button "Cancel" at bounding box center [747, 478] width 84 height 30
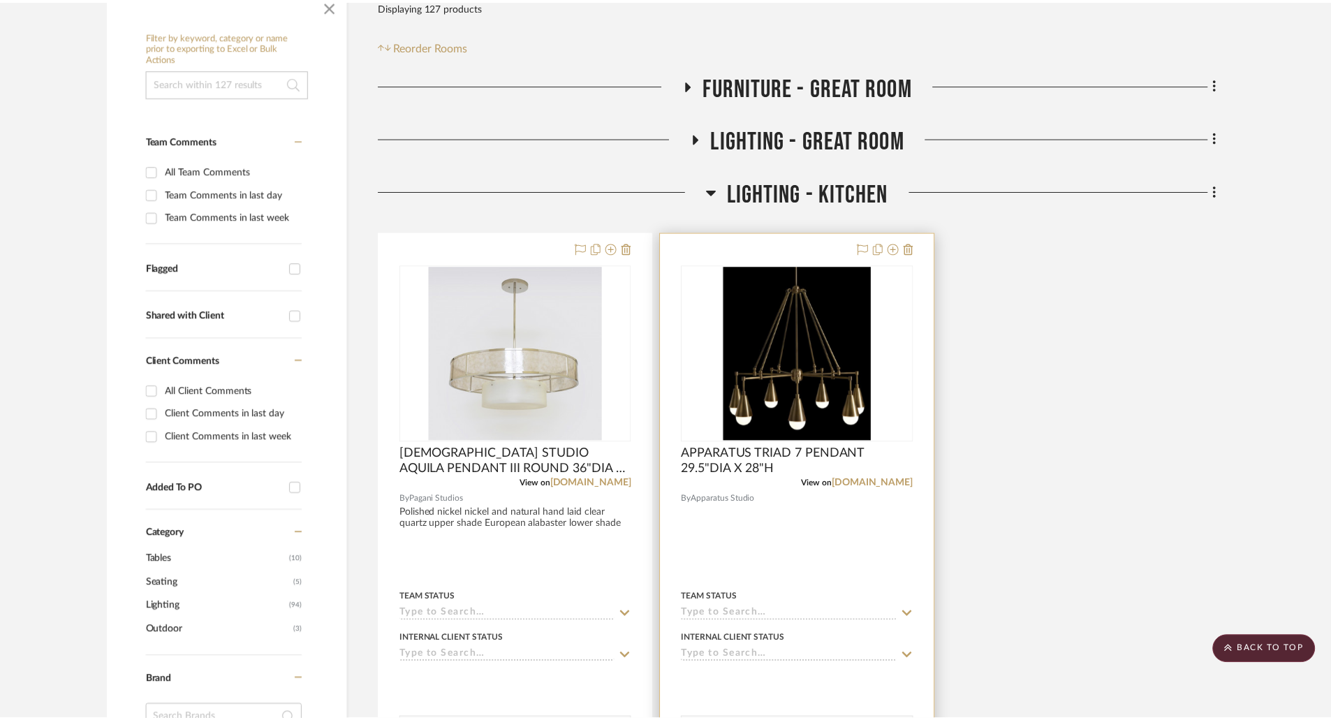
scroll to position [279, 0]
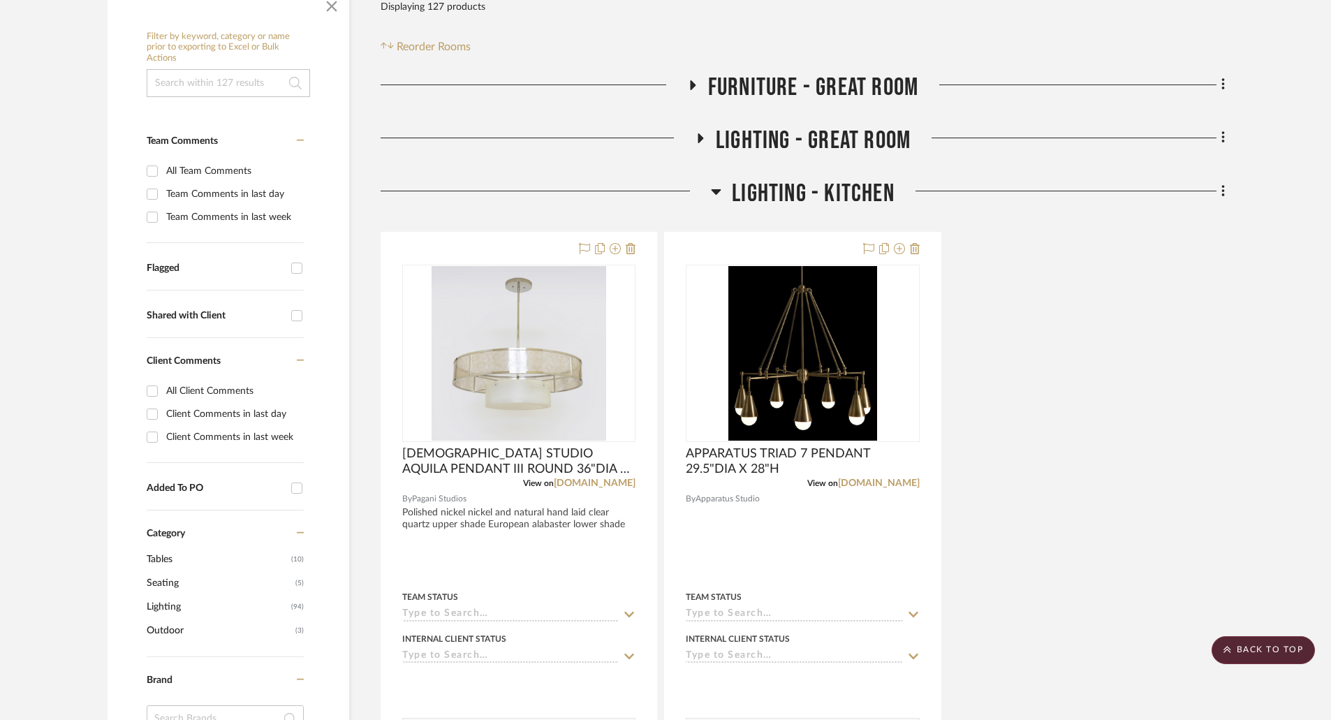
click at [715, 191] on icon at bounding box center [717, 192] width 10 height 6
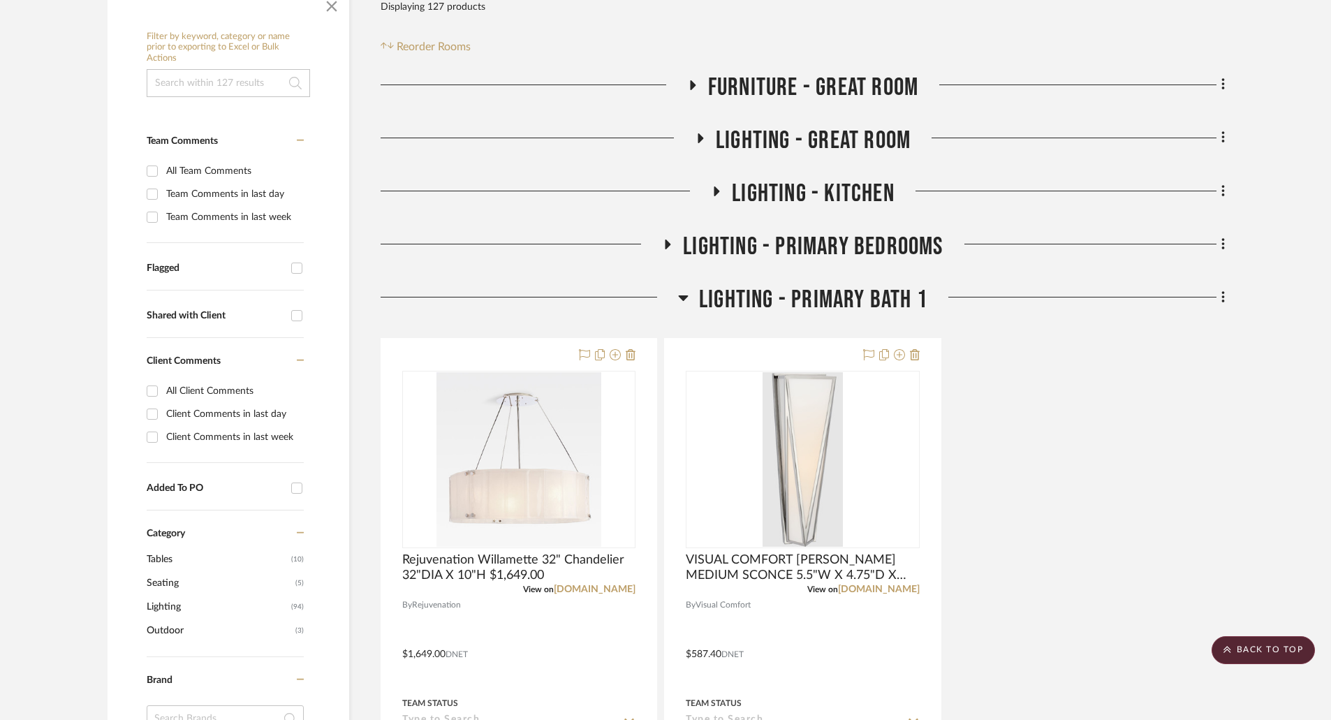
click at [715, 191] on icon at bounding box center [718, 191] width 6 height 10
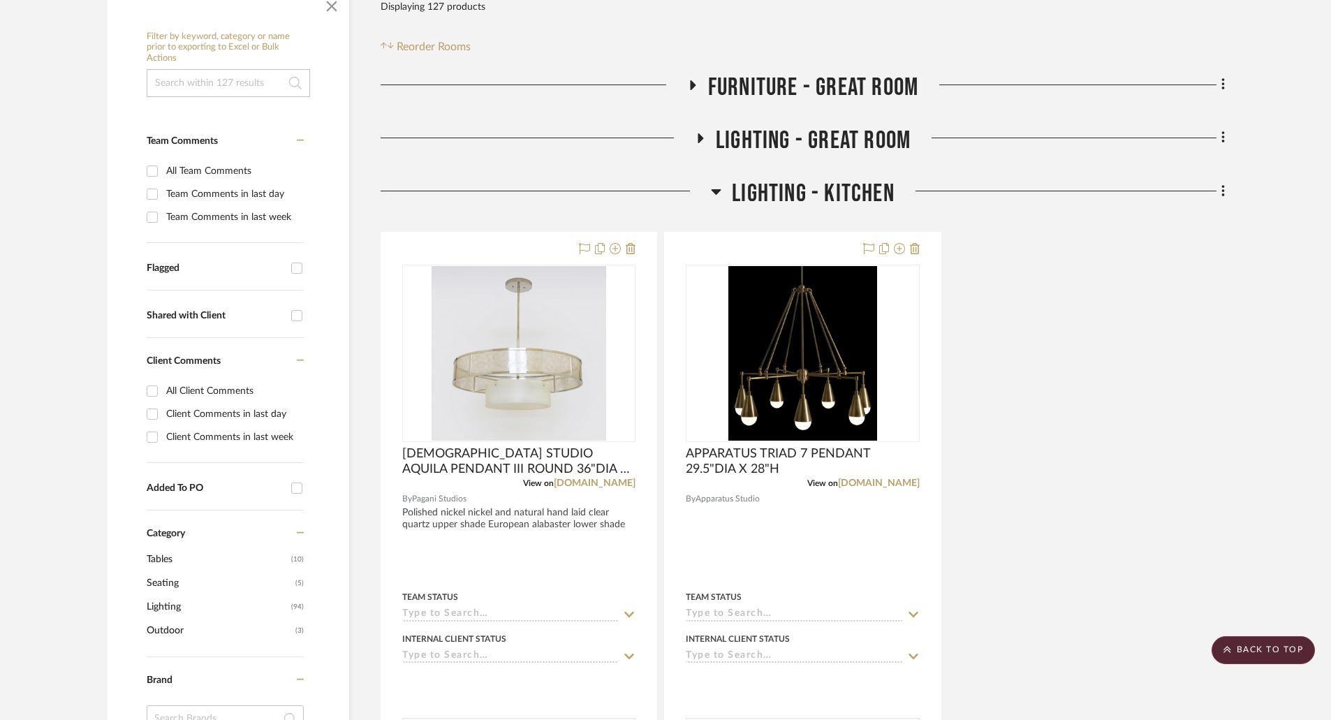
click at [717, 194] on icon at bounding box center [717, 192] width 10 height 6
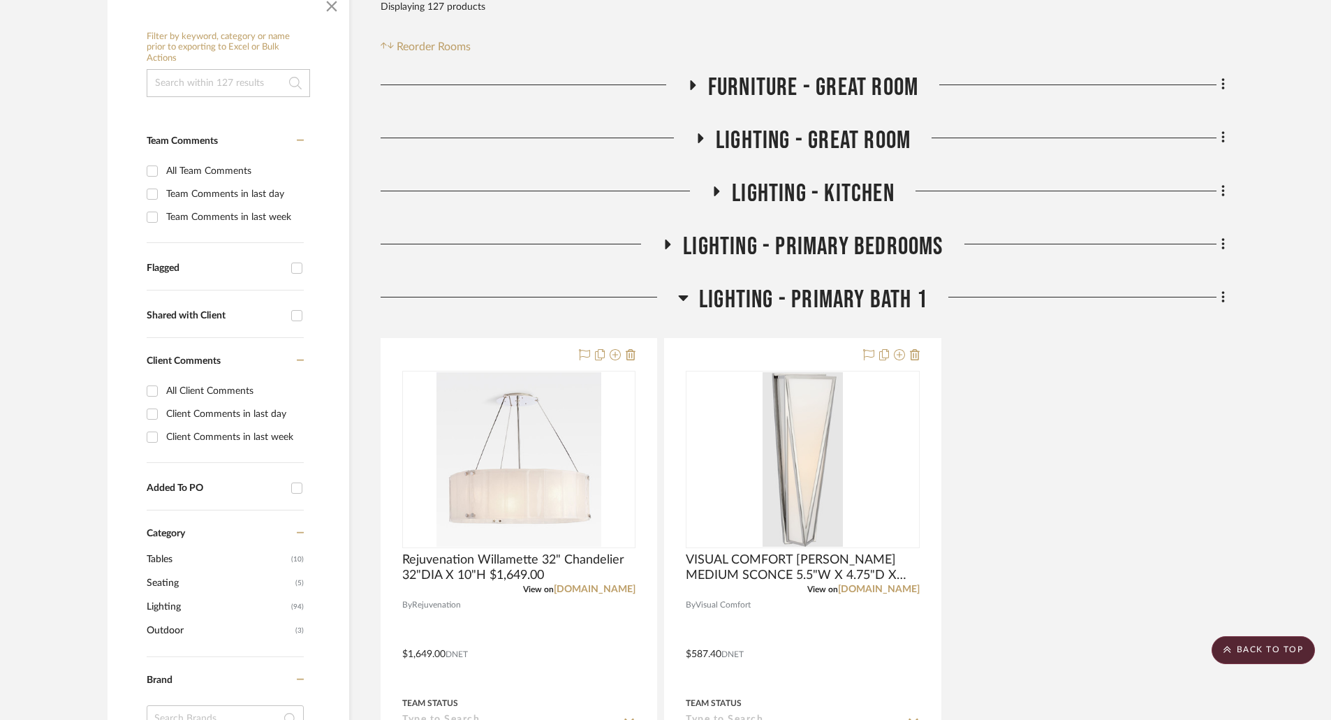
click at [698, 129] on h3 "LIGHTING - GREAT ROOM" at bounding box center [803, 141] width 216 height 30
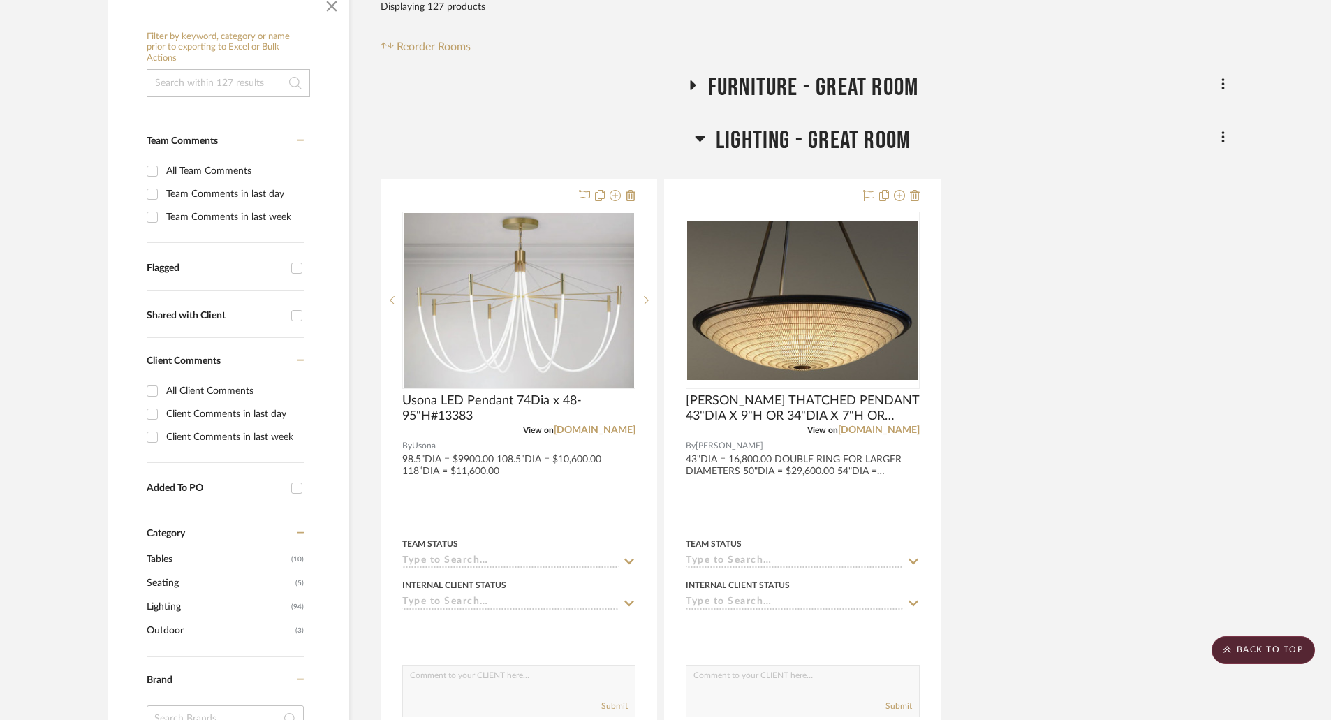
click at [689, 89] on icon at bounding box center [692, 85] width 17 height 10
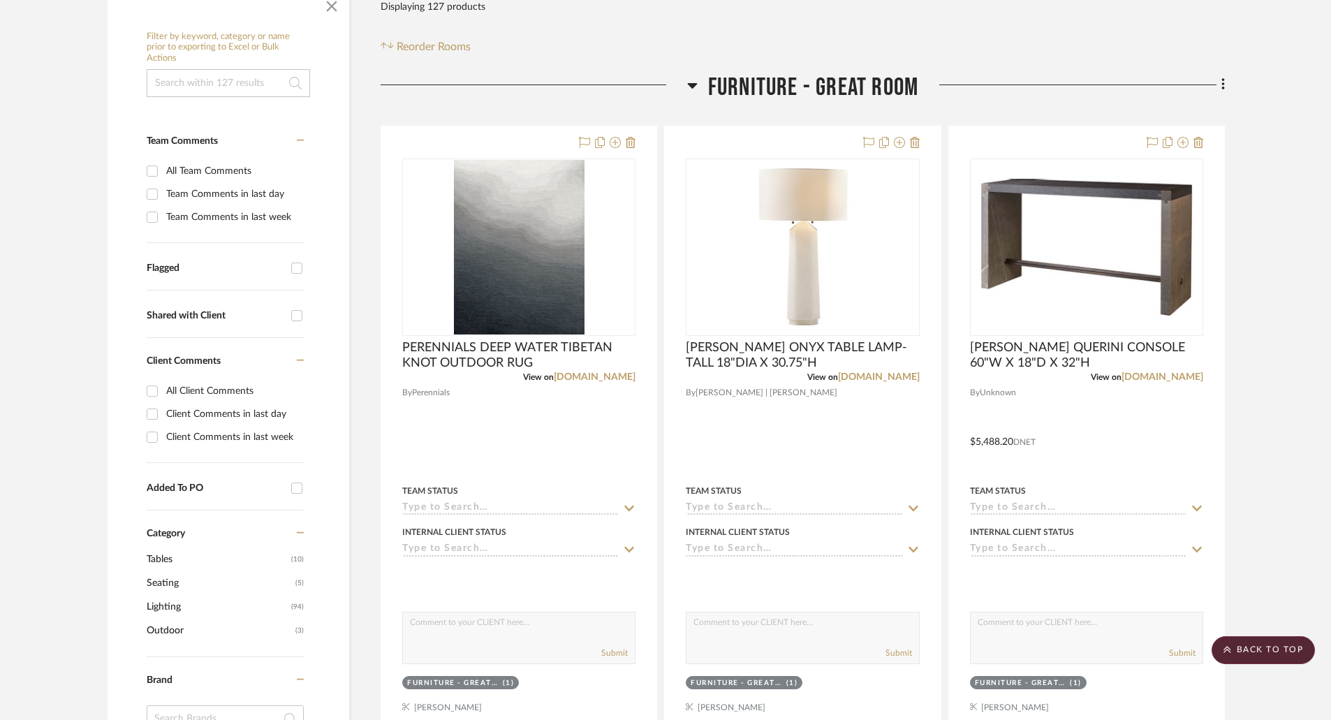
click at [690, 87] on icon at bounding box center [692, 85] width 10 height 17
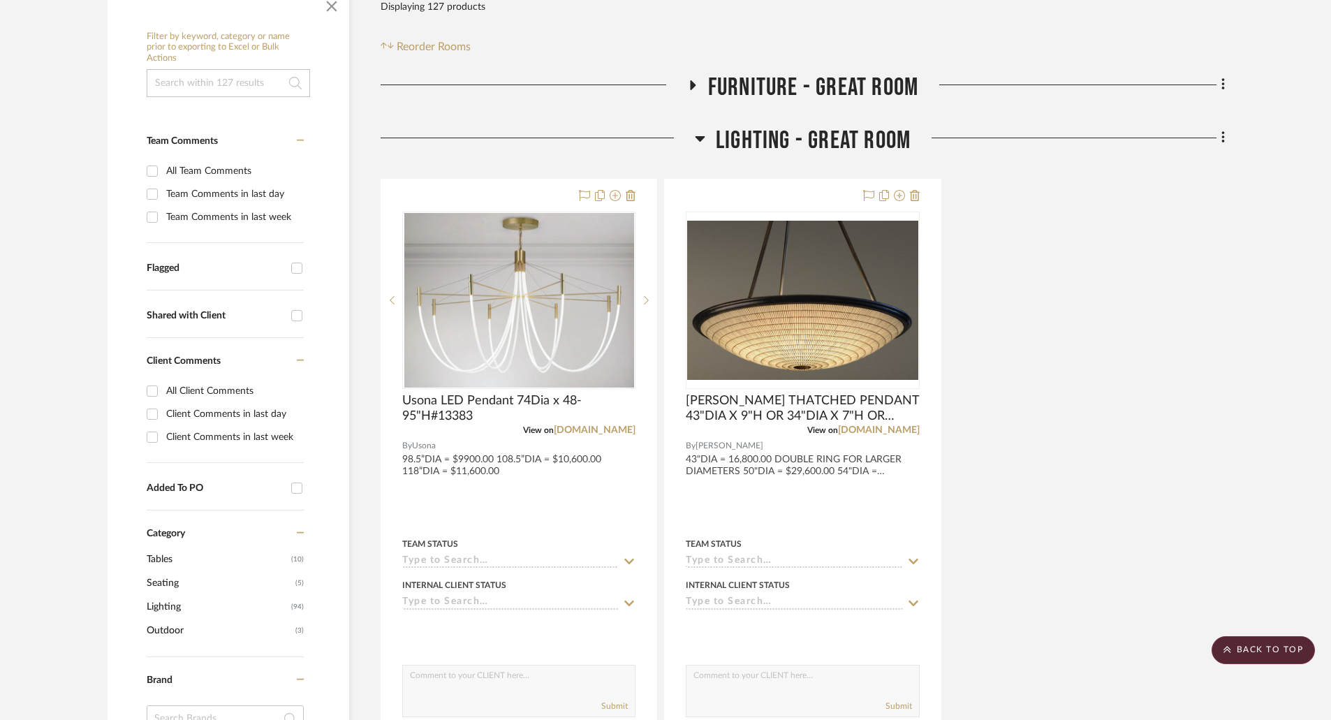
click at [701, 139] on icon at bounding box center [700, 139] width 10 height 6
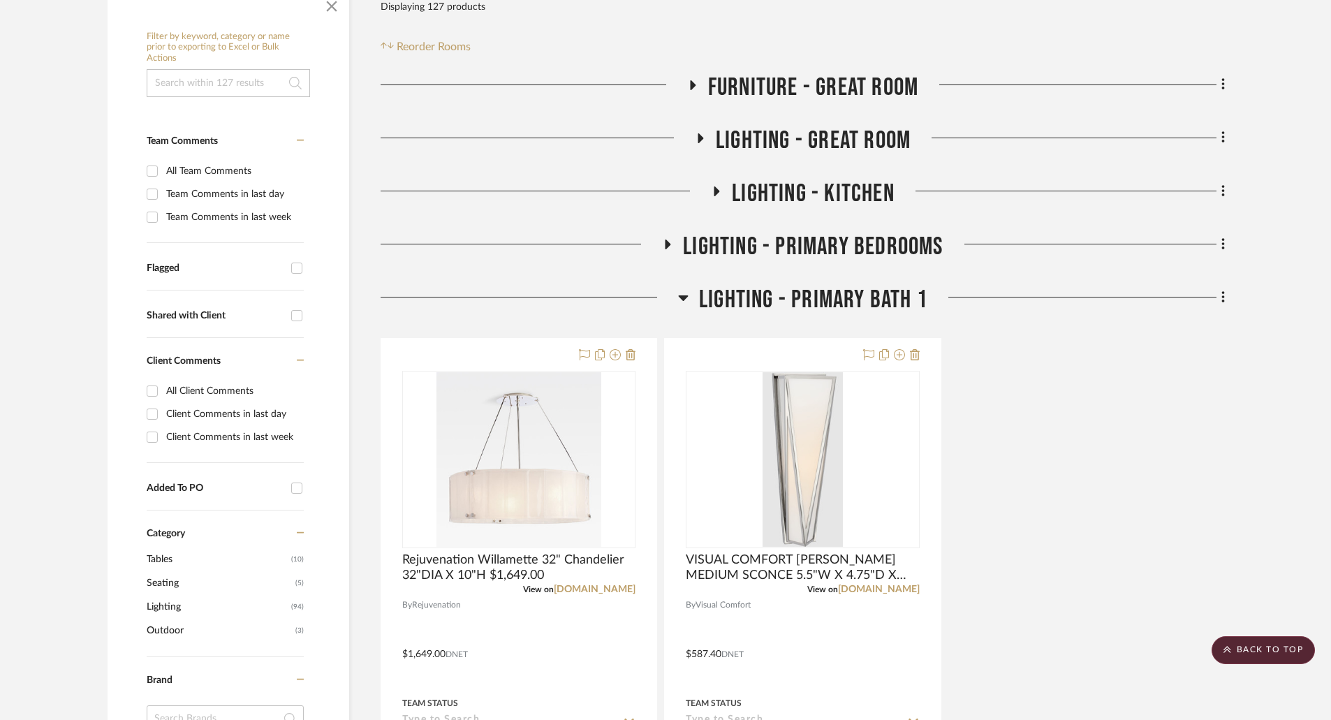
click at [683, 298] on icon at bounding box center [684, 298] width 10 height 6
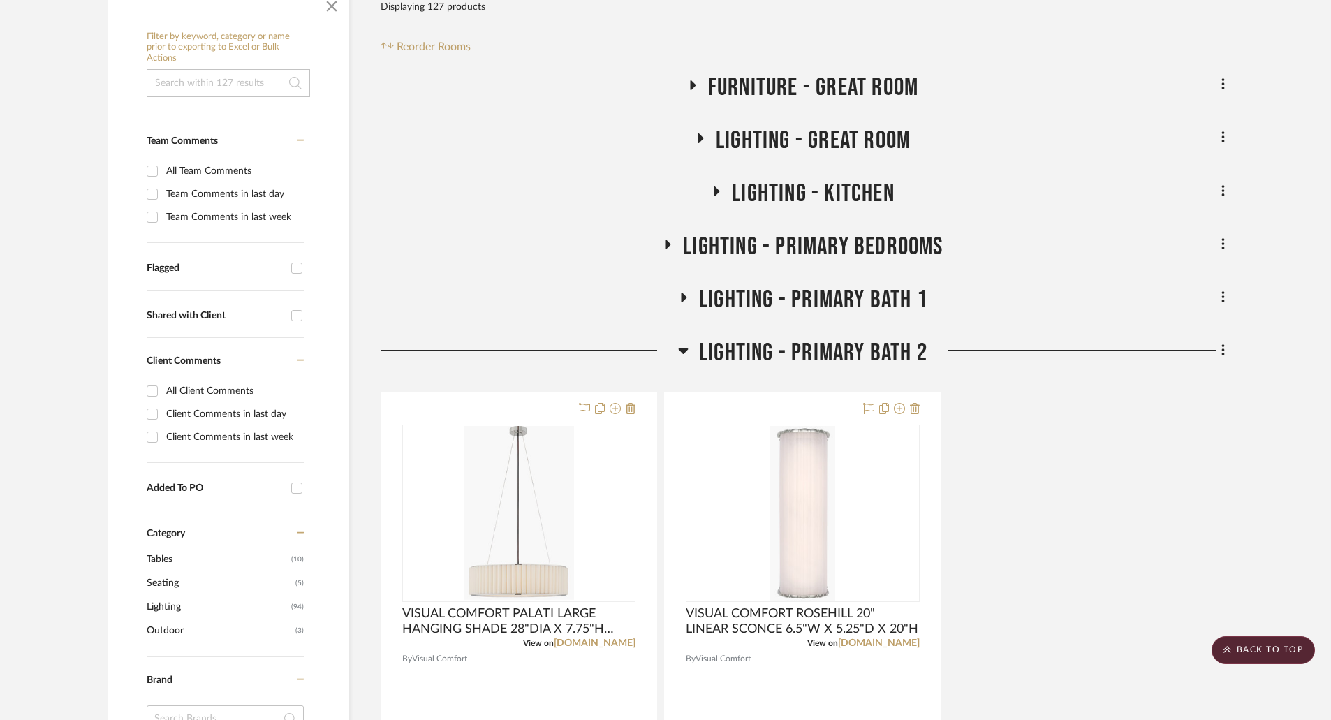
click at [670, 242] on icon at bounding box center [667, 245] width 17 height 10
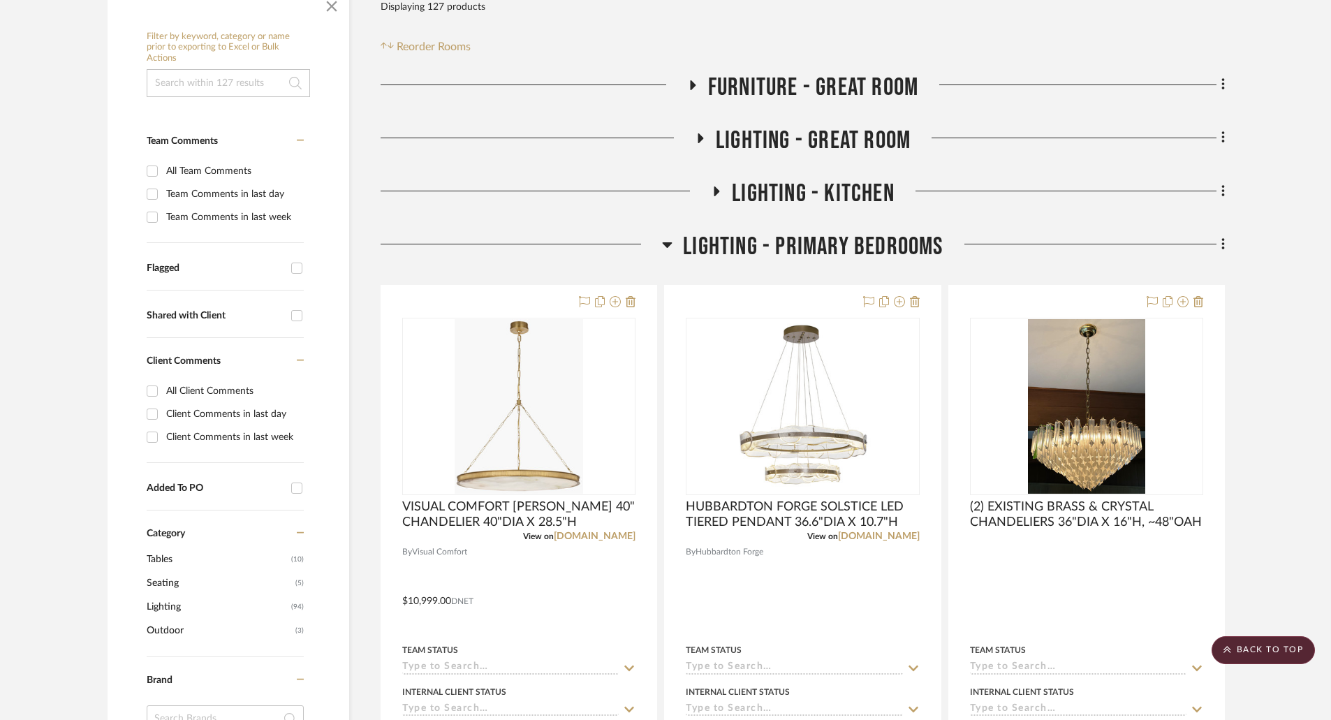
click at [670, 242] on icon at bounding box center [667, 244] width 10 height 17
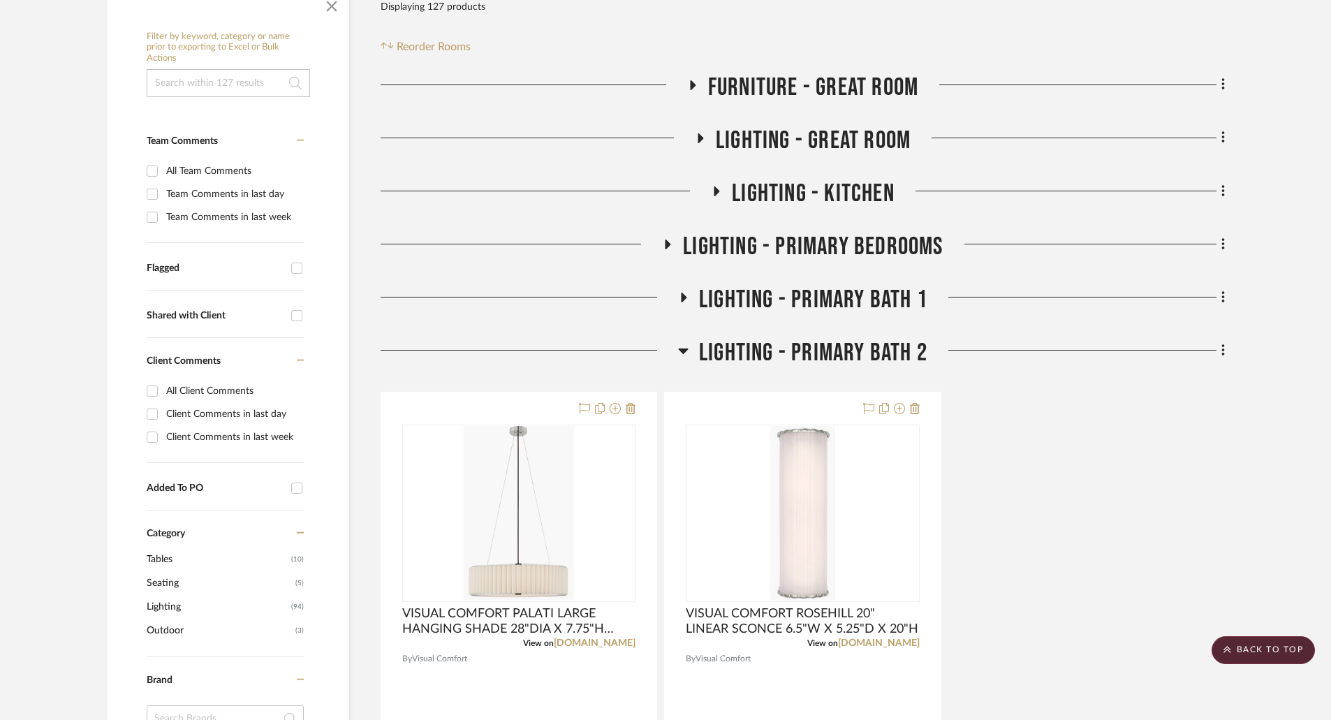
click at [714, 191] on icon at bounding box center [716, 191] width 17 height 10
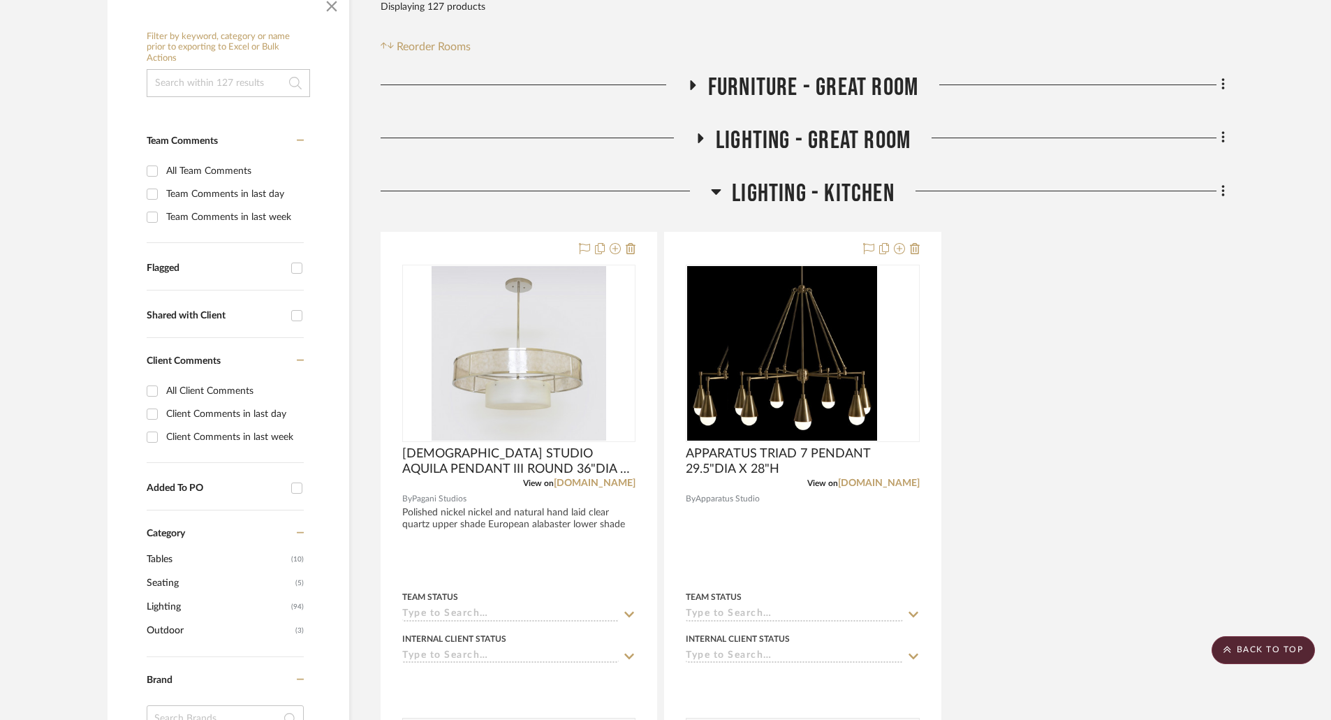
click at [1060, 418] on div "PAGANI STUDIO AQUILA PENDANT III ROUND 36"DIA X 12"H View on [DOMAIN_NAME] By P…" at bounding box center [803, 538] width 844 height 613
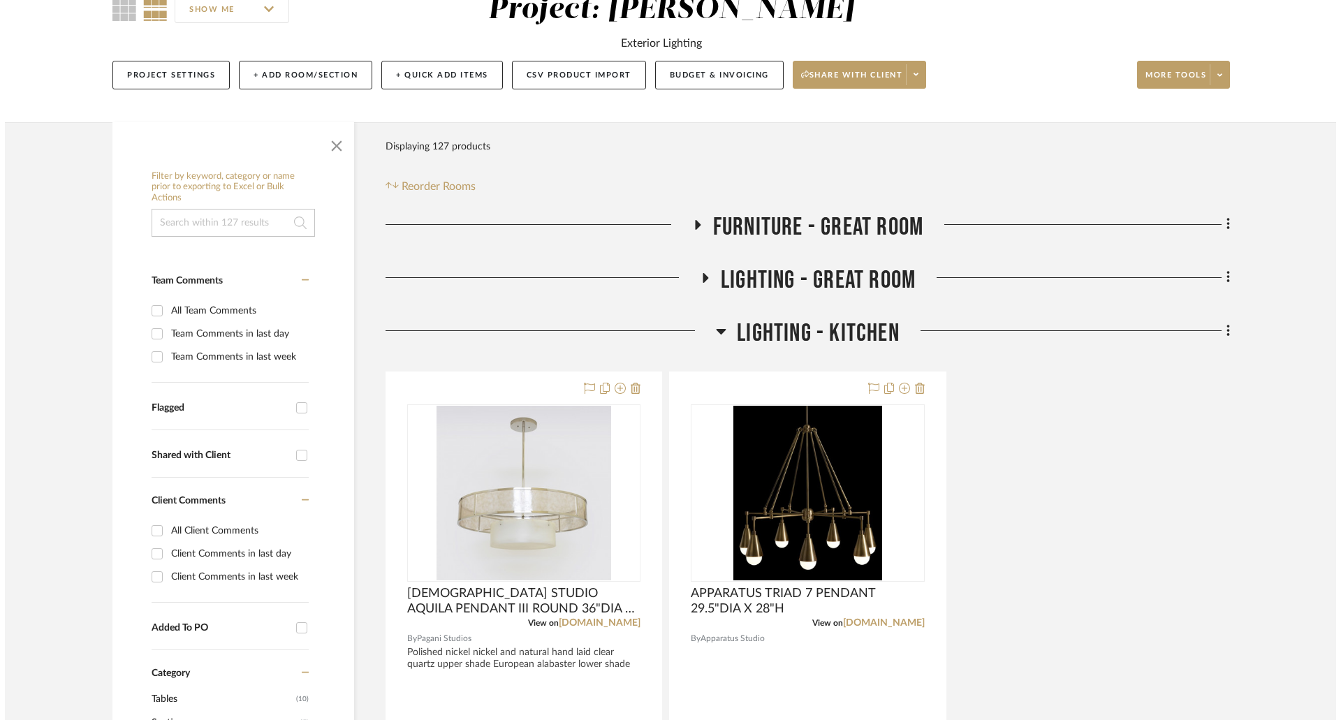
scroll to position [0, 0]
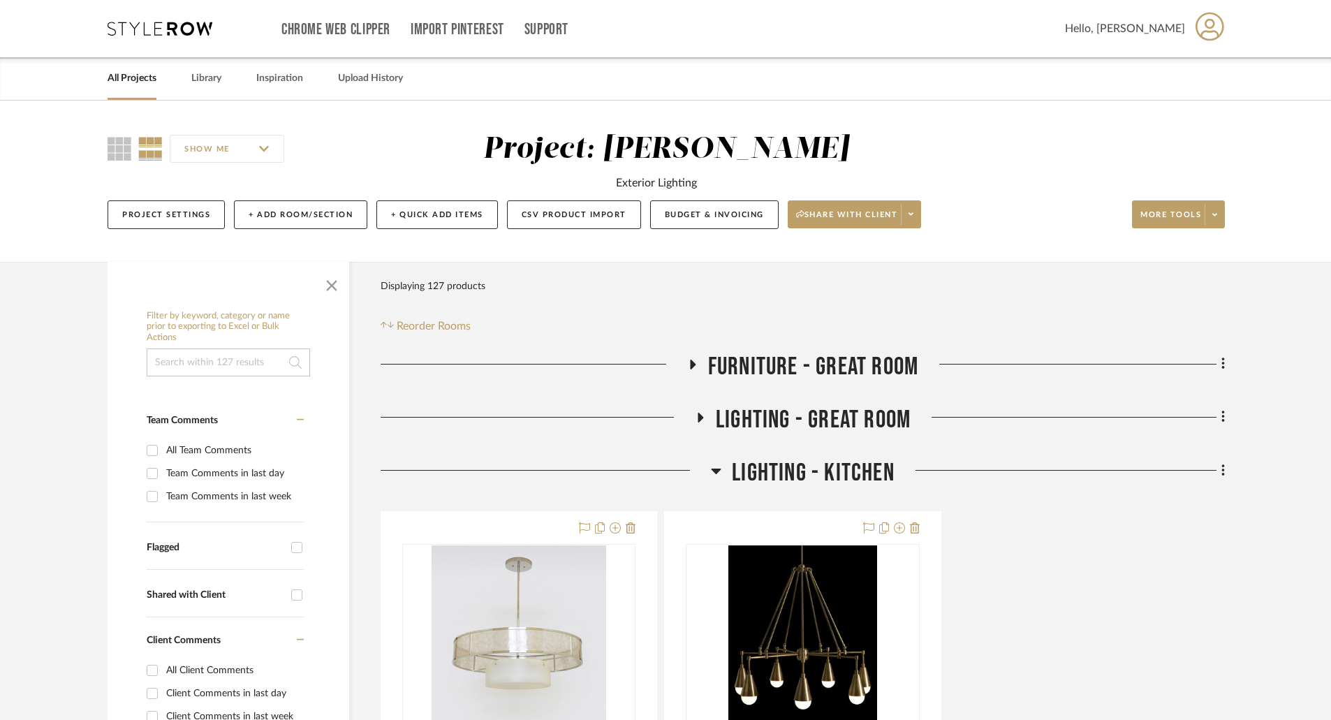
click at [231, 75] on div "All Projects Library Inspiration Upload History" at bounding box center [666, 78] width 1158 height 43
click at [219, 80] on link "Library" at bounding box center [206, 78] width 30 height 19
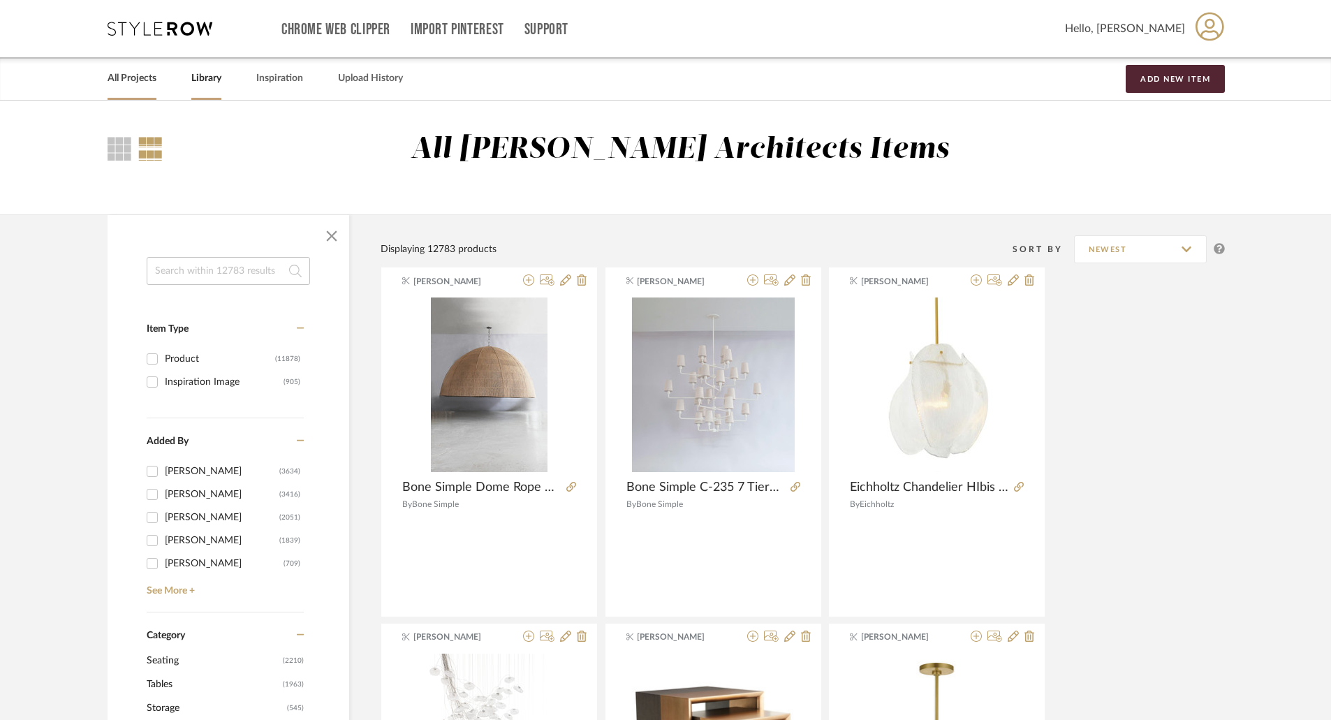
click at [148, 79] on link "All Projects" at bounding box center [132, 78] width 49 height 19
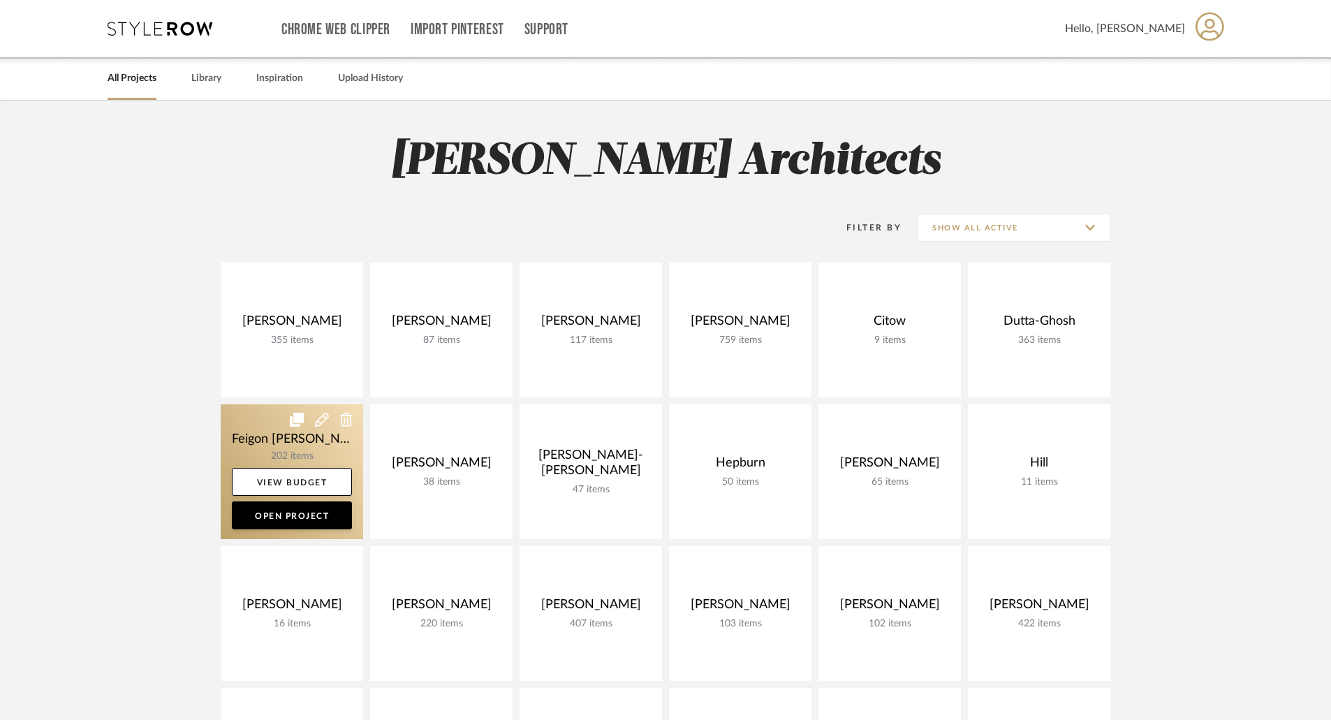
click at [308, 432] on link at bounding box center [292, 471] width 142 height 135
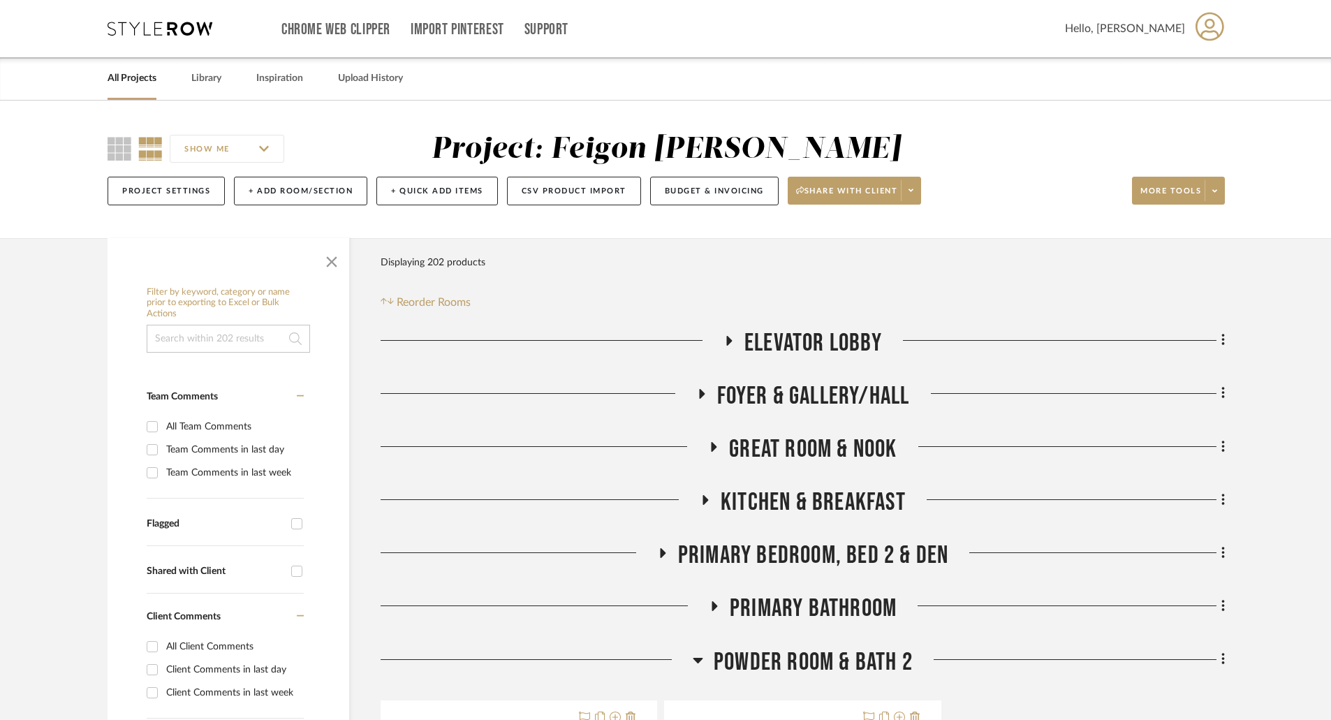
click at [731, 342] on icon at bounding box center [729, 340] width 17 height 10
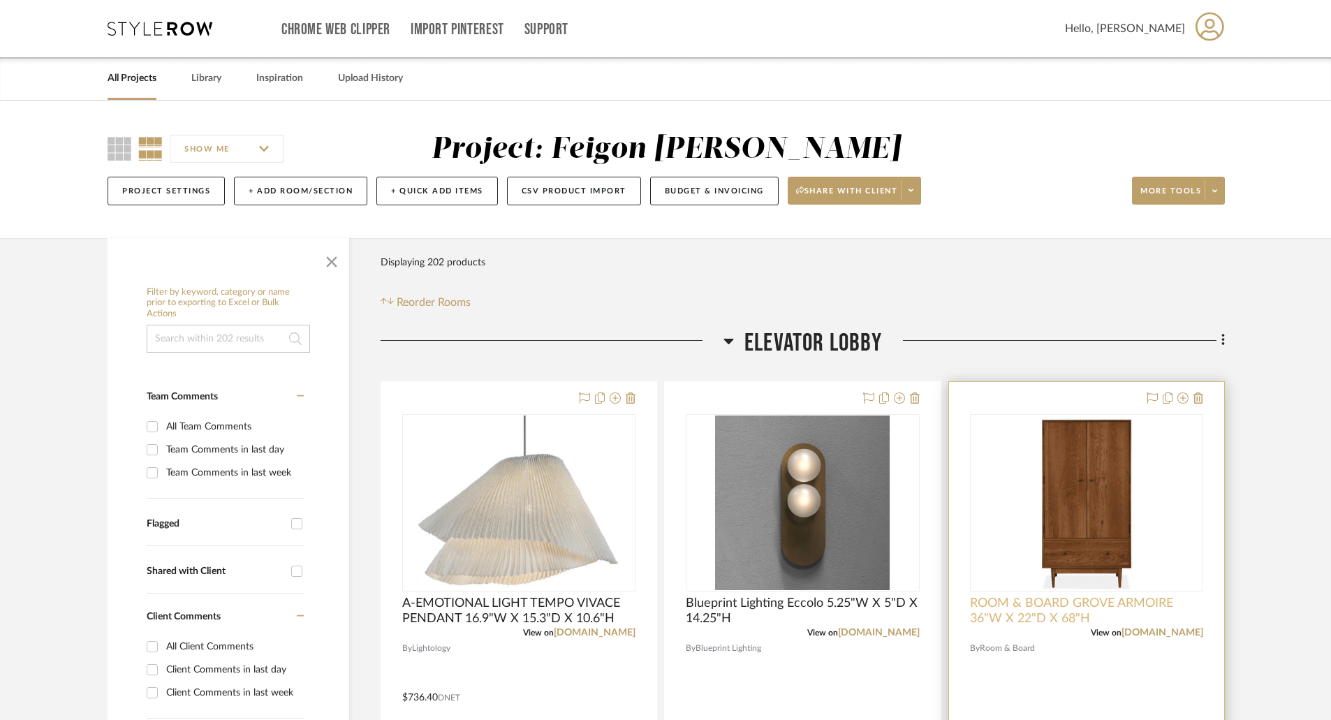
click at [1046, 603] on span "ROOM & BOARD GROVE ARMOIRE 36"W X 22"D X 68"H" at bounding box center [1086, 611] width 233 height 31
